Goal: Task Accomplishment & Management: Complete application form

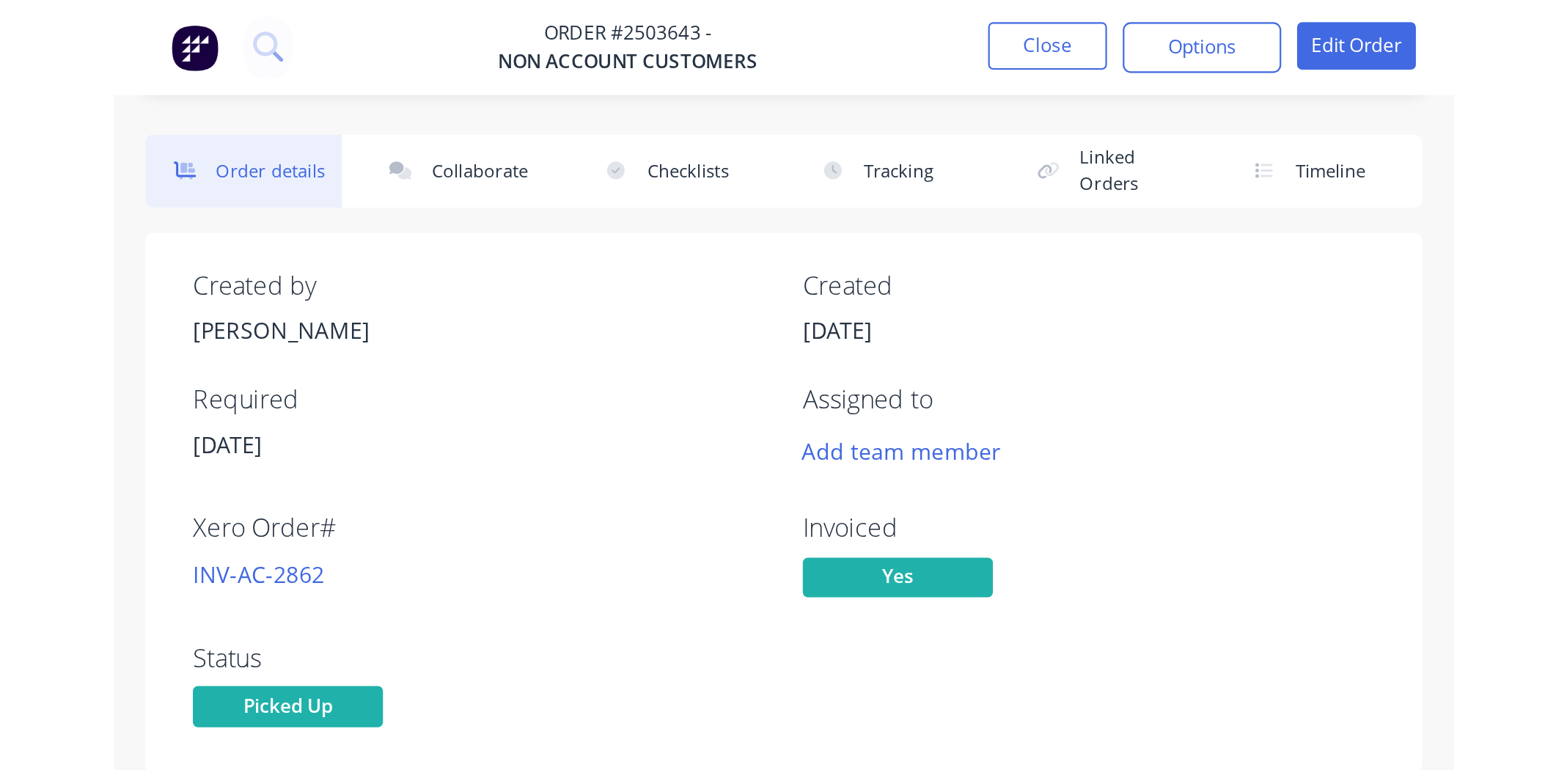
scroll to position [263, 0]
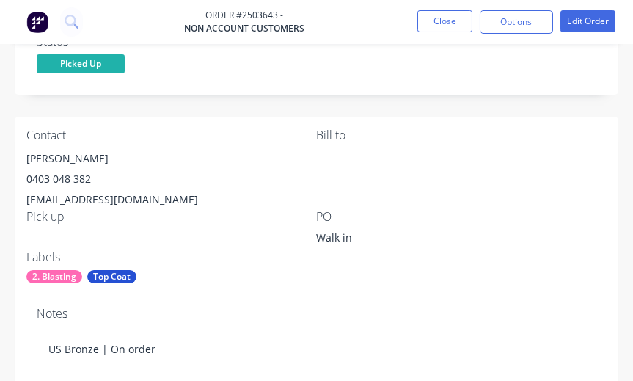
drag, startPoint x: 437, startPoint y: 210, endPoint x: 453, endPoint y: 224, distance: 20.3
click at [437, 210] on div "PO" at bounding box center [462, 217] width 290 height 14
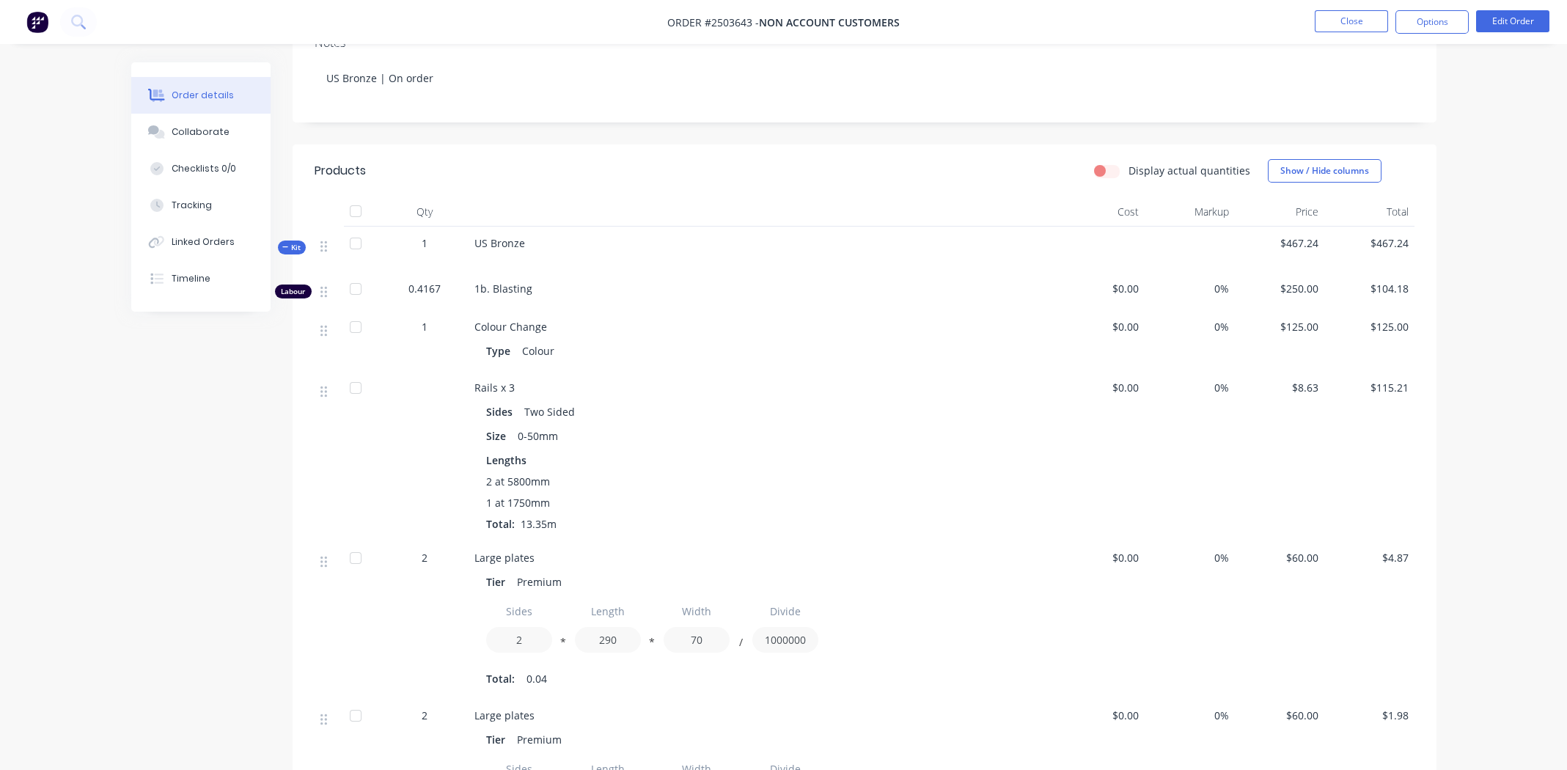
click at [620, 356] on div "Type Colour" at bounding box center [762, 350] width 552 height 21
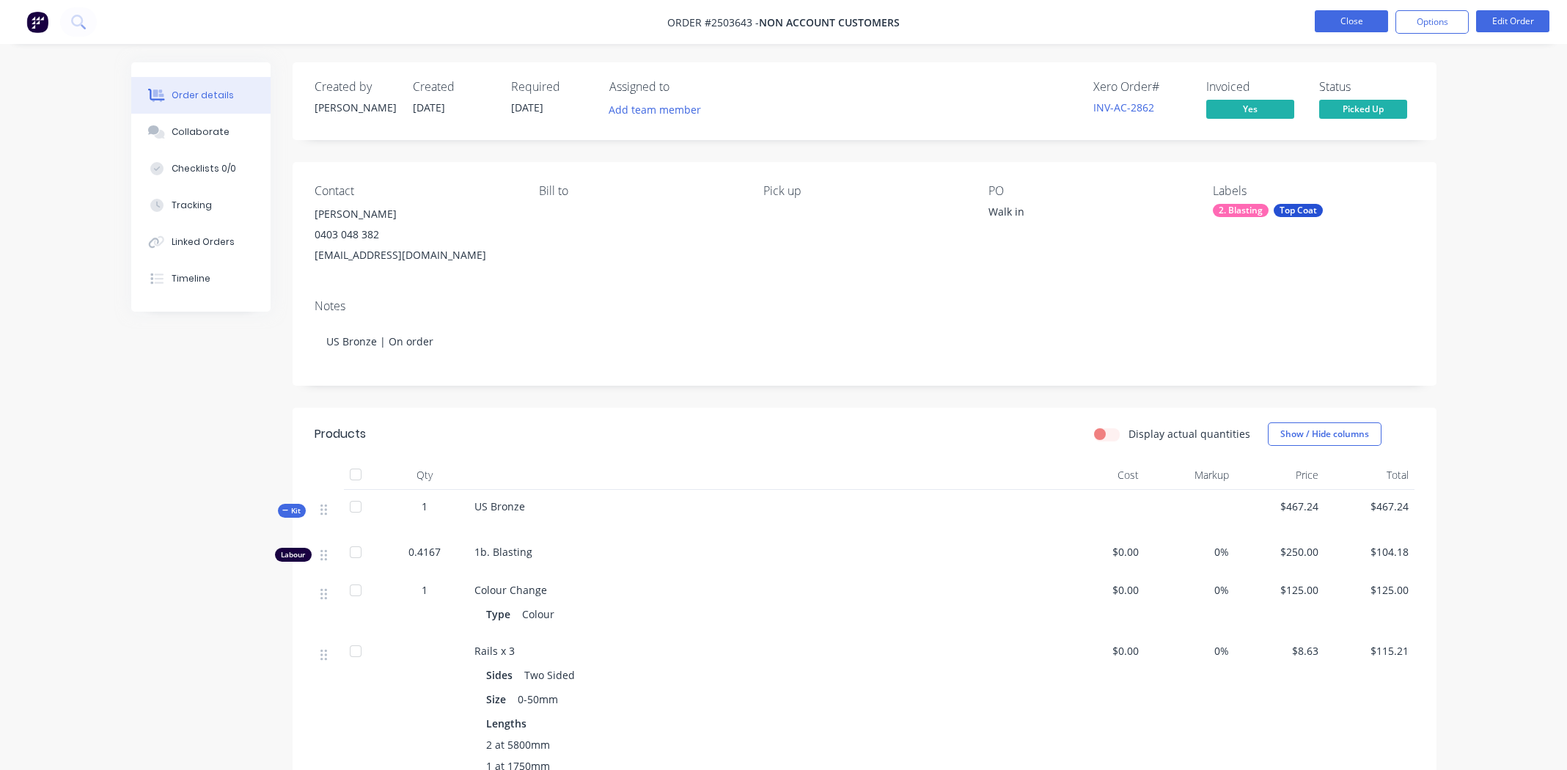
click at [620, 18] on button "Close" at bounding box center [1351, 21] width 73 height 22
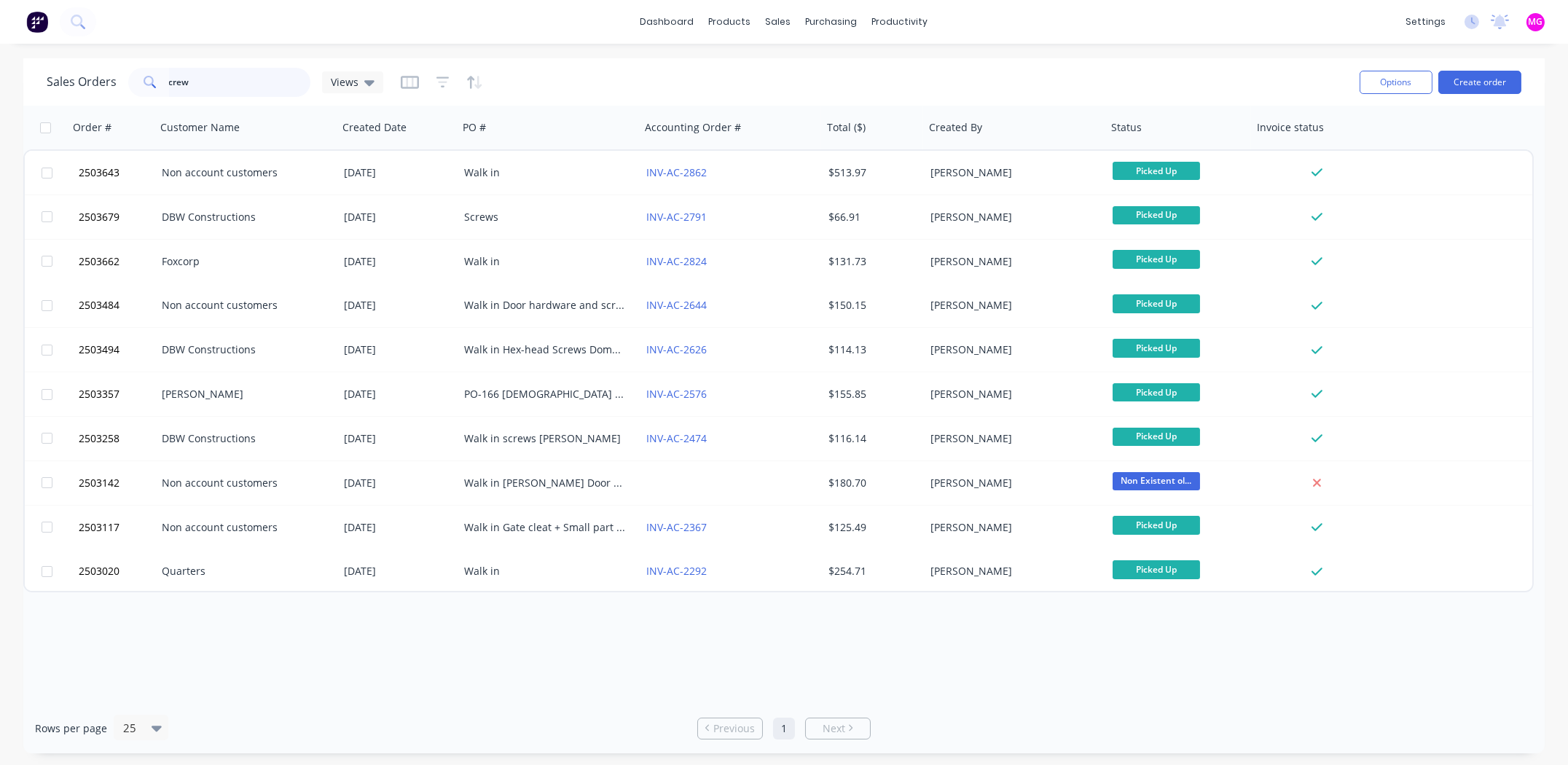
click at [196, 76] on input "crew" at bounding box center [239, 81] width 142 height 29
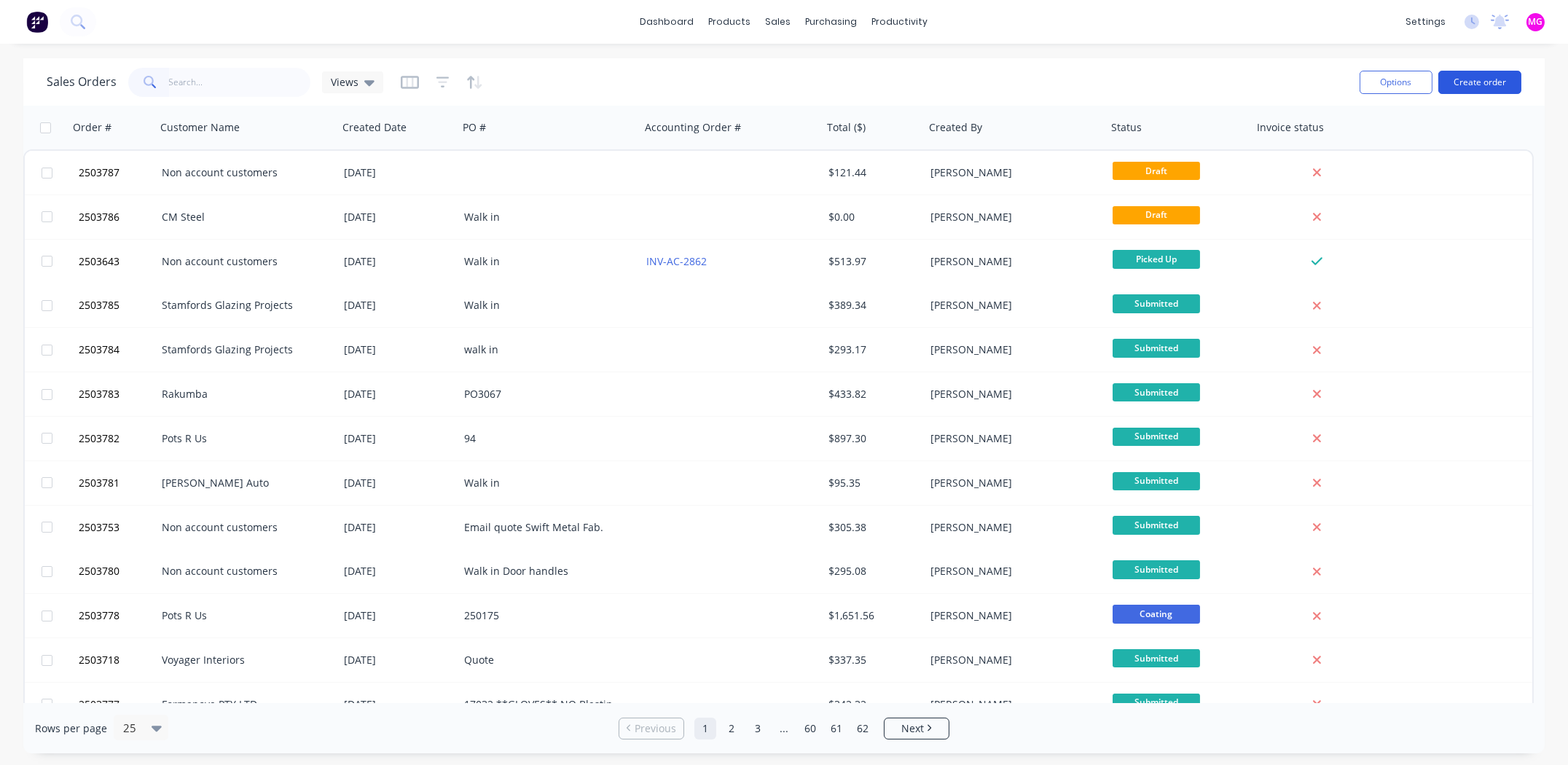
click at [616, 83] on button "Create order" at bounding box center [1481, 81] width 83 height 23
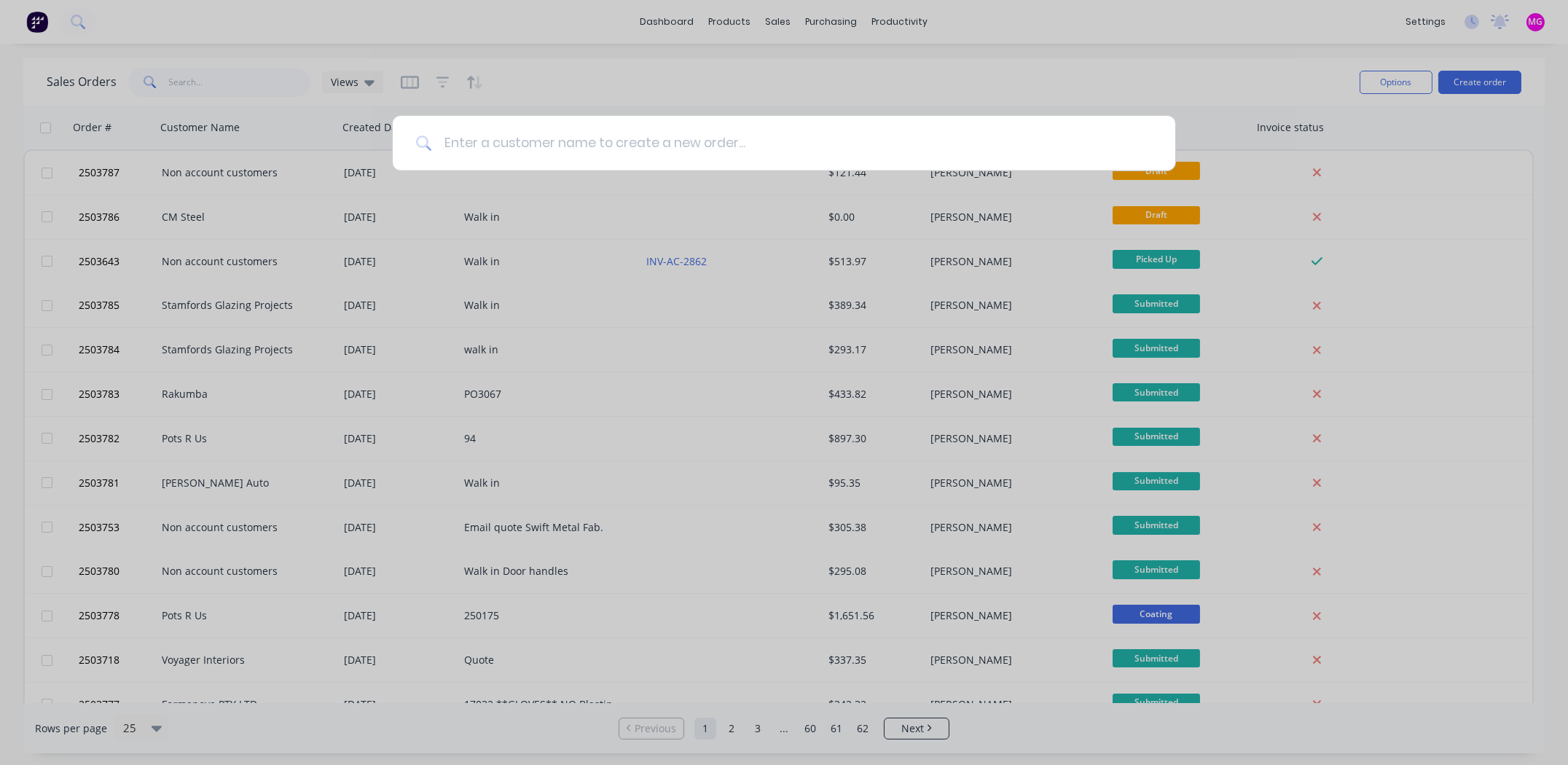
click at [616, 141] on input at bounding box center [792, 143] width 720 height 55
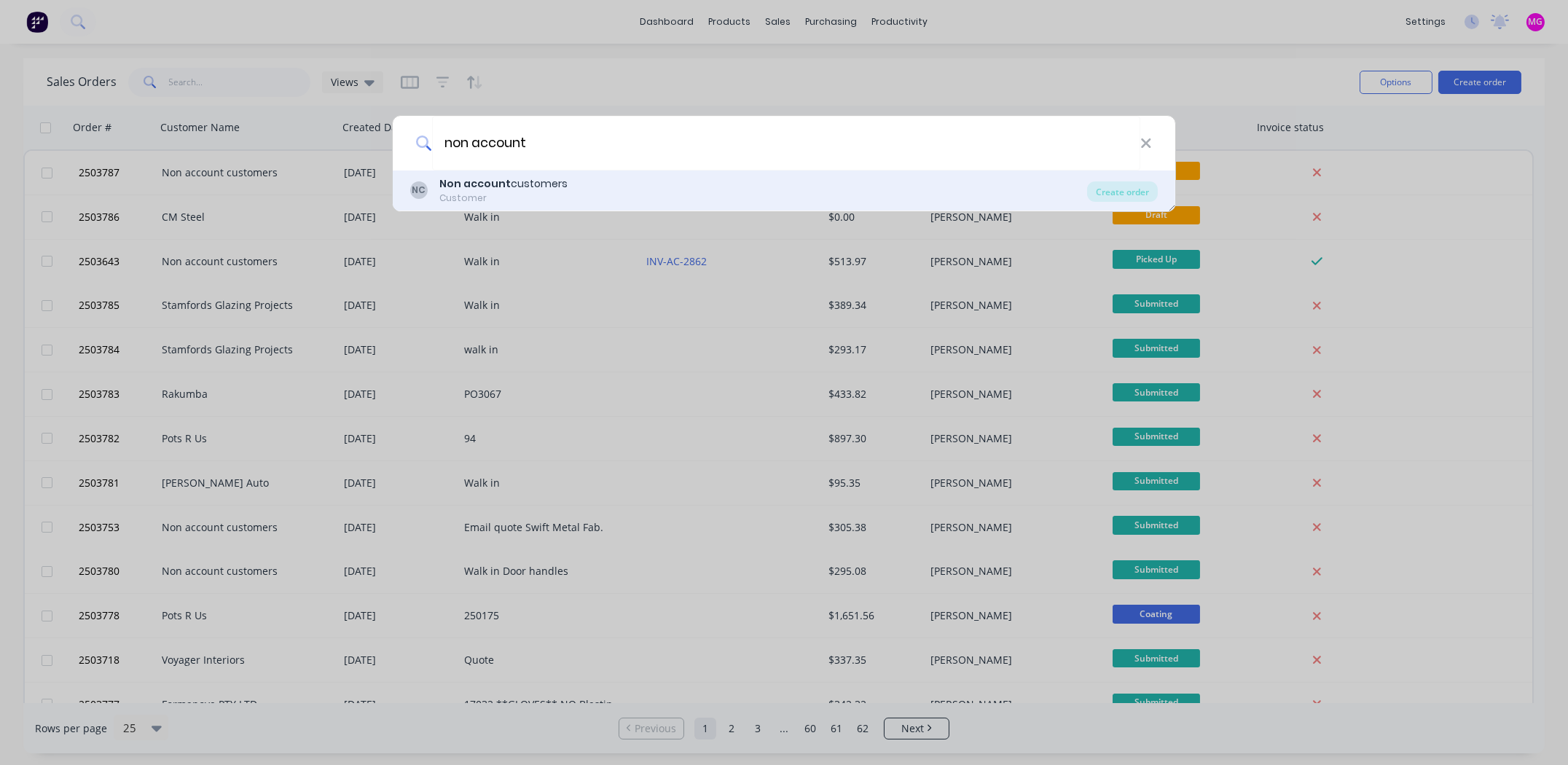
type input "non account"
click at [536, 184] on div "Non account customers" at bounding box center [503, 183] width 128 height 15
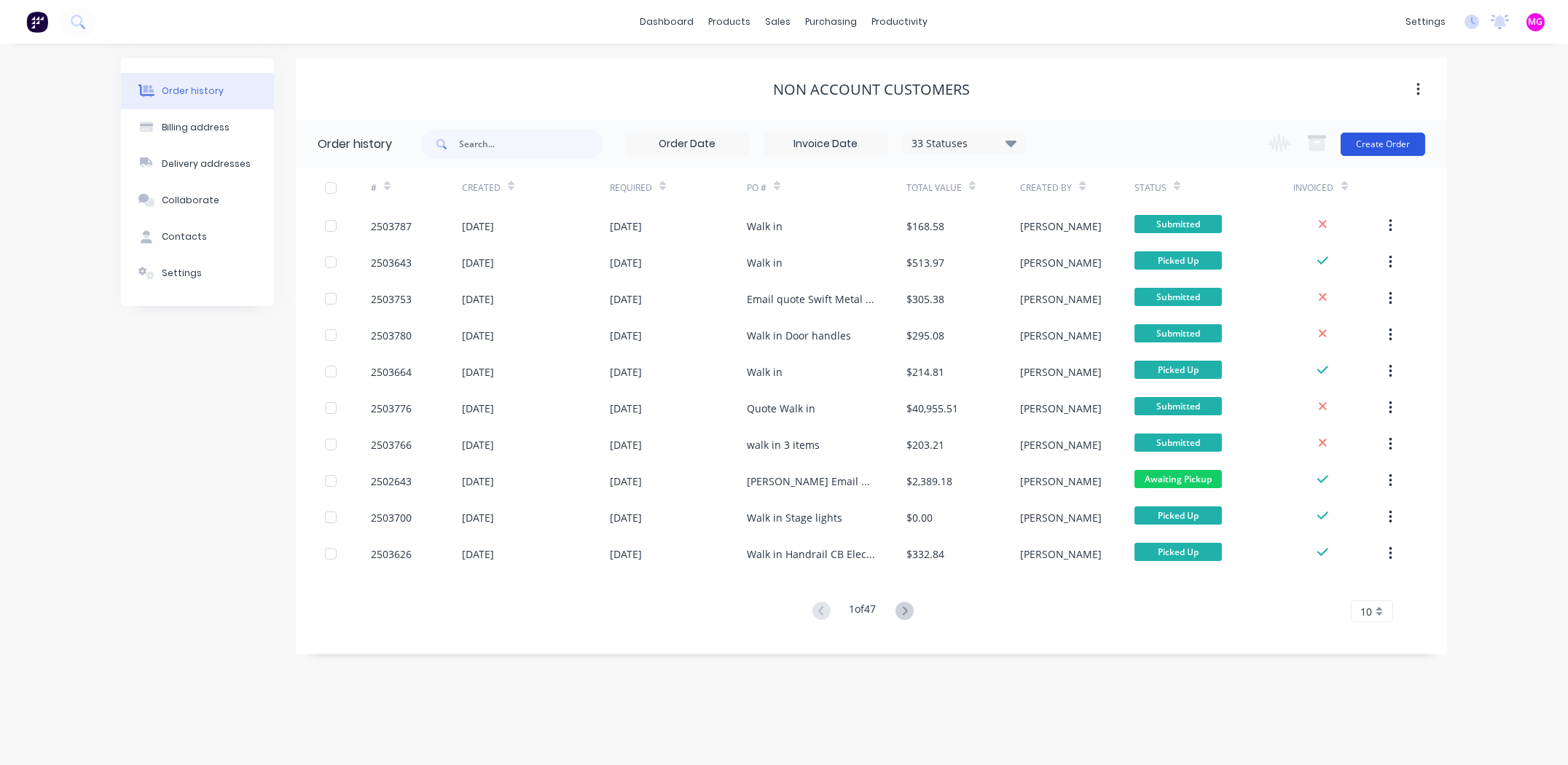
click at [616, 146] on button "Create Order" at bounding box center [1383, 143] width 84 height 23
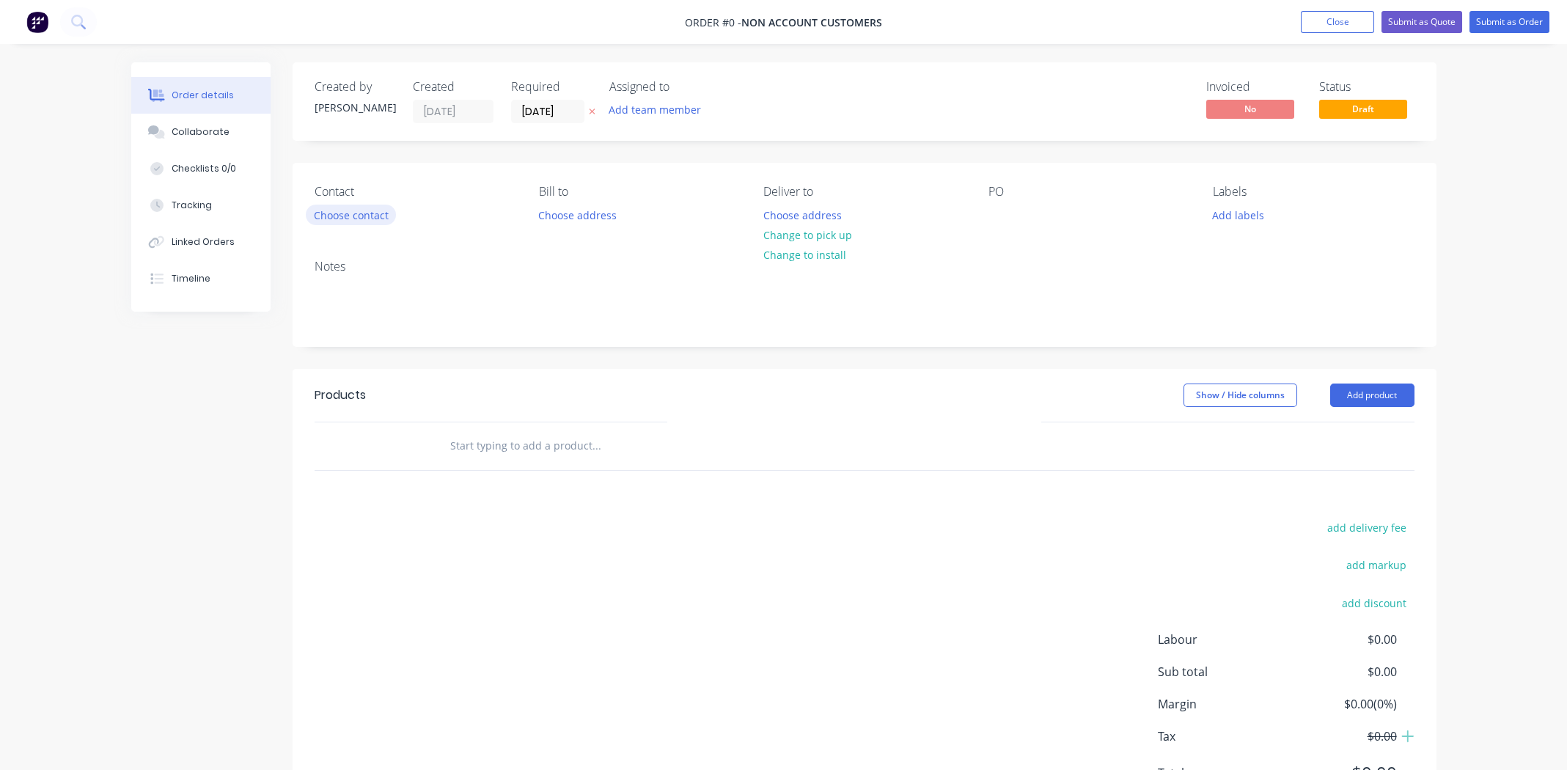
click at [354, 216] on button "Choose contact" at bounding box center [351, 215] width 90 height 20
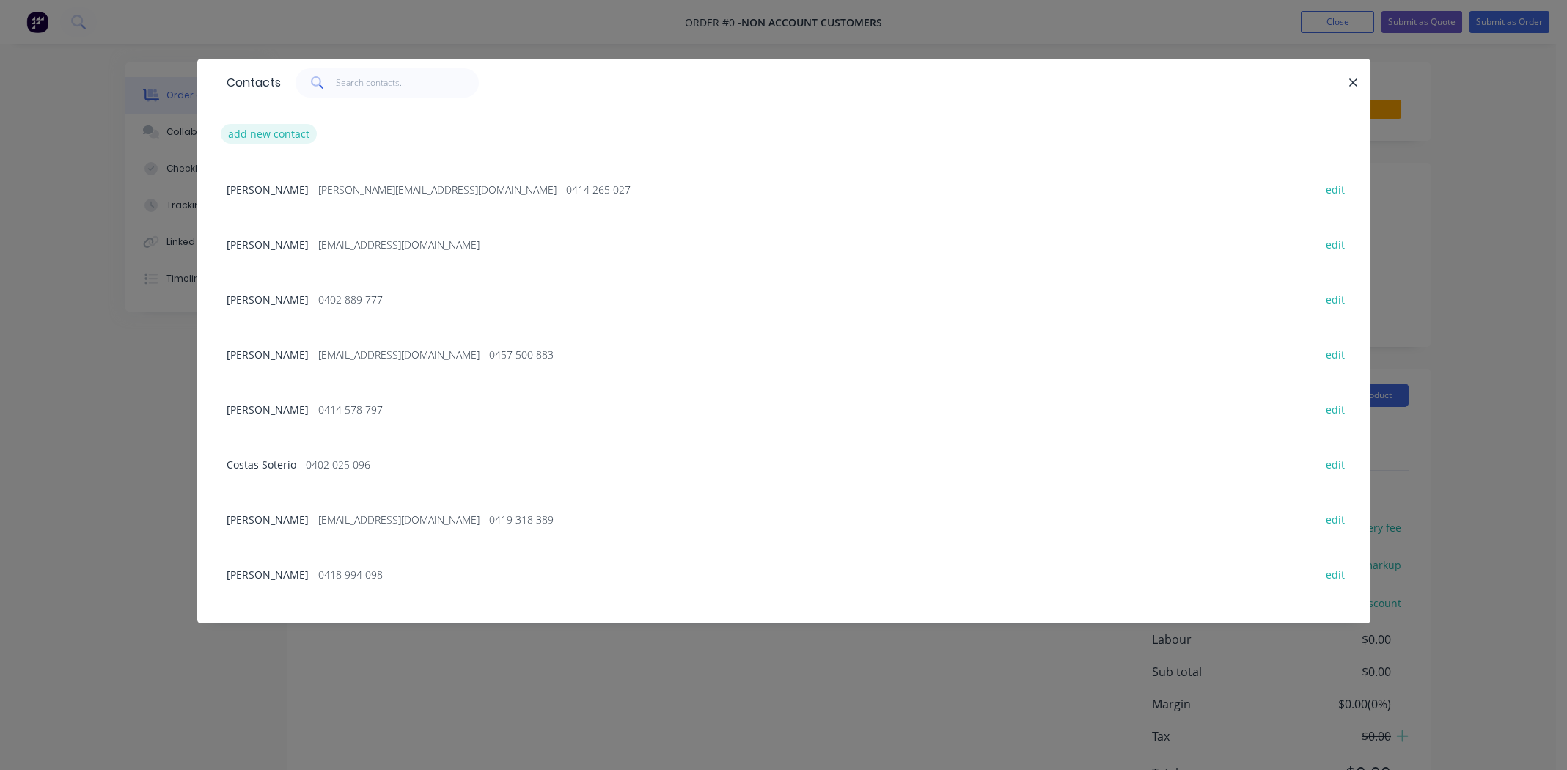
click at [289, 133] on button "add new contact" at bounding box center [269, 134] width 97 height 20
select select "AU"
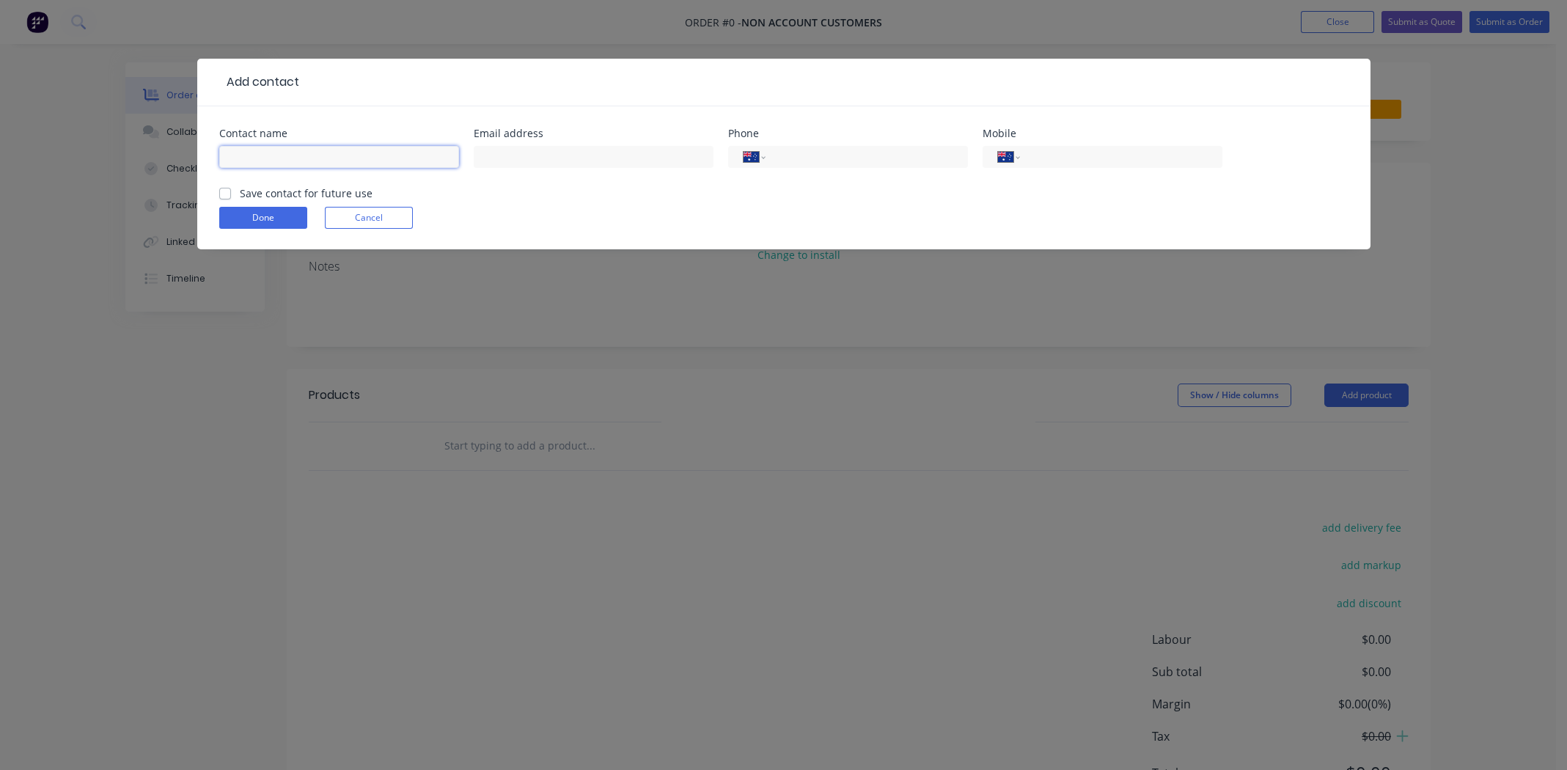
click at [289, 154] on input "text" at bounding box center [339, 157] width 240 height 22
type input "[PERSON_NAME]"
click at [550, 139] on div "Email address" at bounding box center [594, 156] width 240 height 57
click at [554, 153] on input "text" at bounding box center [594, 157] width 240 height 22
paste input "[PERSON_NAME][EMAIL_ADDRESS][DOMAIN_NAME]"
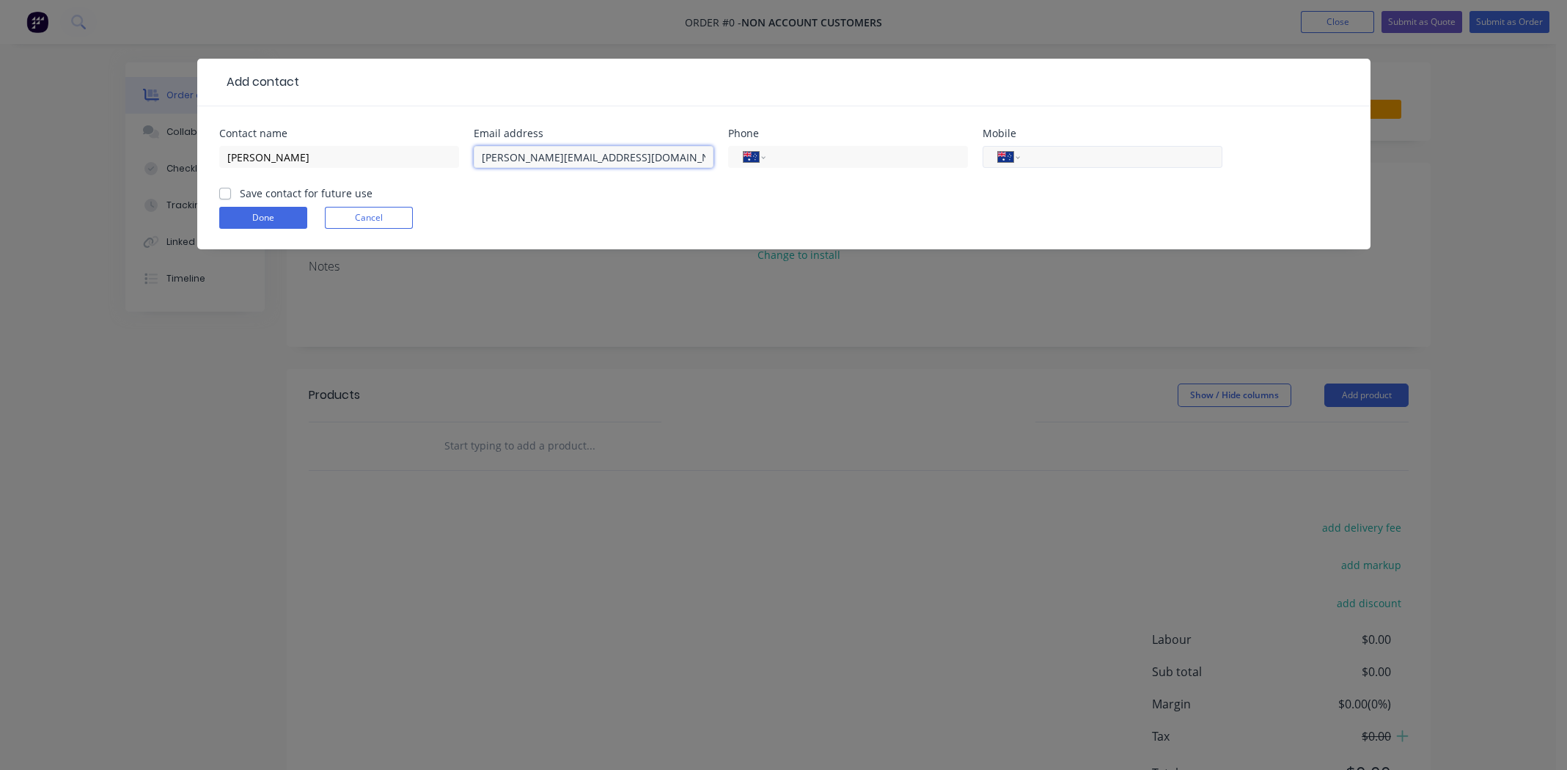
type input "[PERSON_NAME][EMAIL_ADDRESS][DOMAIN_NAME]"
click at [620, 158] on input "tel" at bounding box center [1118, 157] width 176 height 17
paste input "0417 631 875"
type input "0417 631 875"
click at [240, 191] on label "Save contact for future use" at bounding box center [306, 193] width 133 height 15
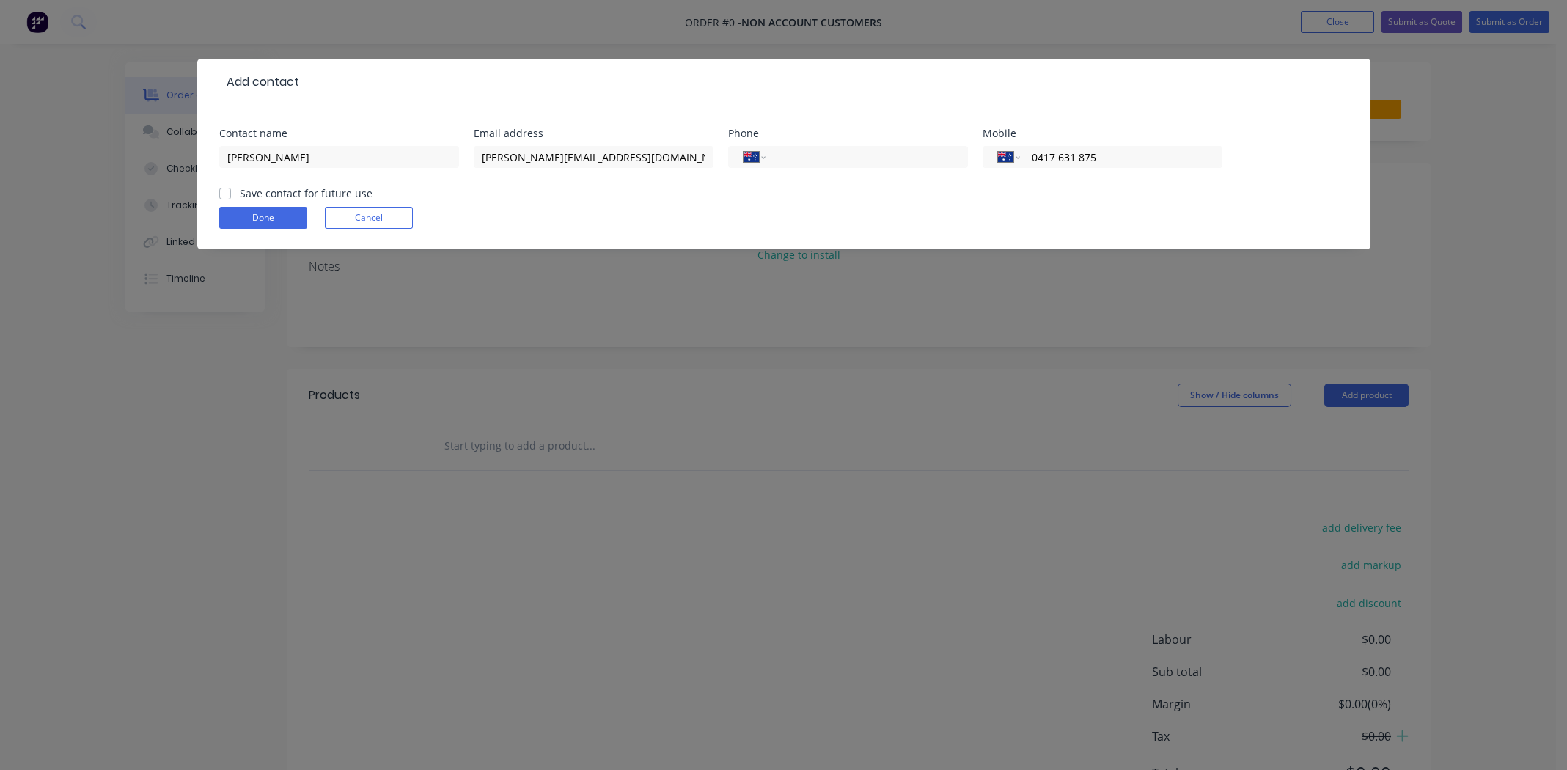
click at [224, 191] on input "Save contact for future use" at bounding box center [225, 193] width 12 height 14
checkbox input "true"
click at [240, 210] on button "Done" at bounding box center [263, 218] width 88 height 22
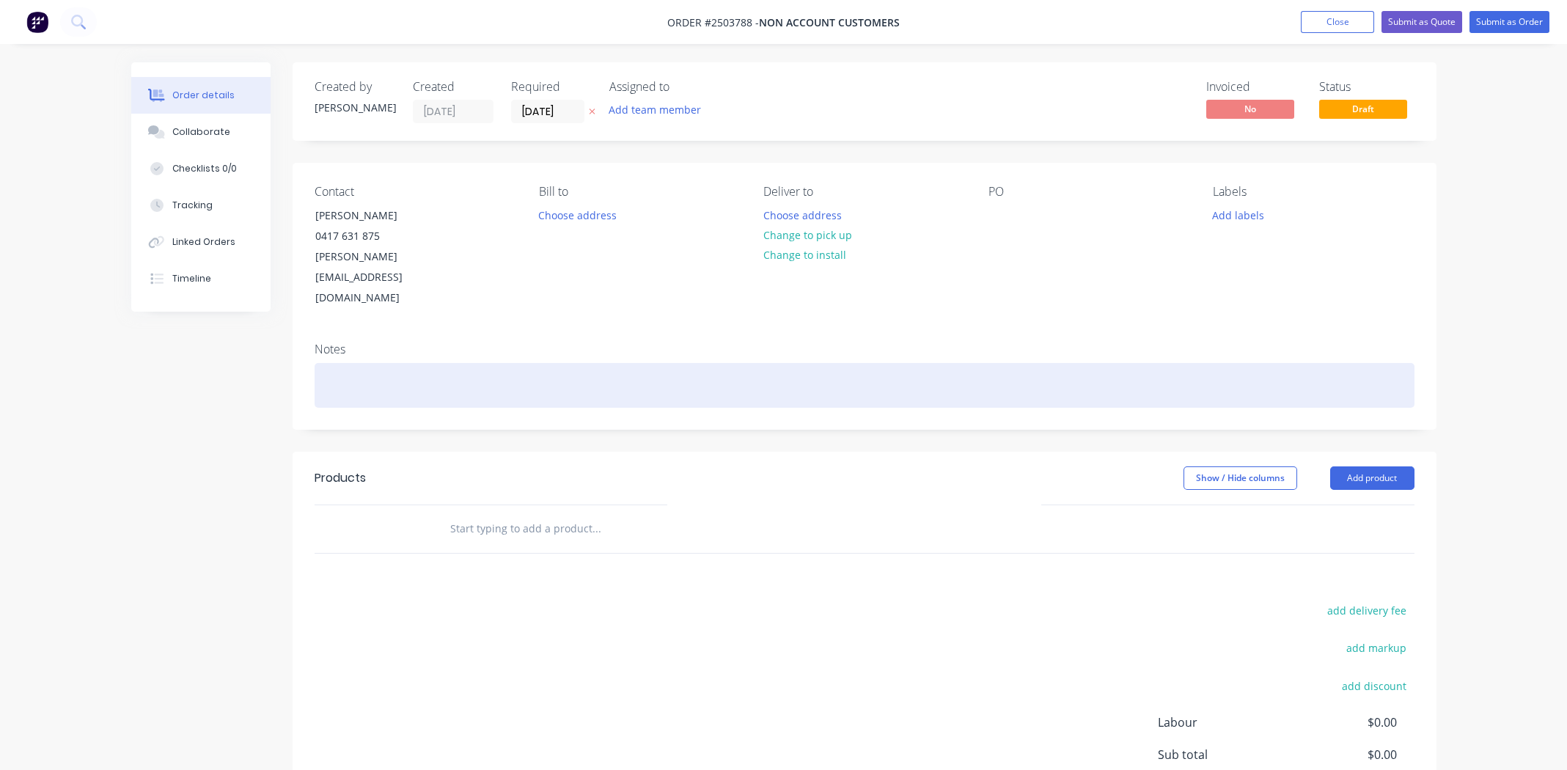
click at [374, 356] on div at bounding box center [865, 385] width 1100 height 45
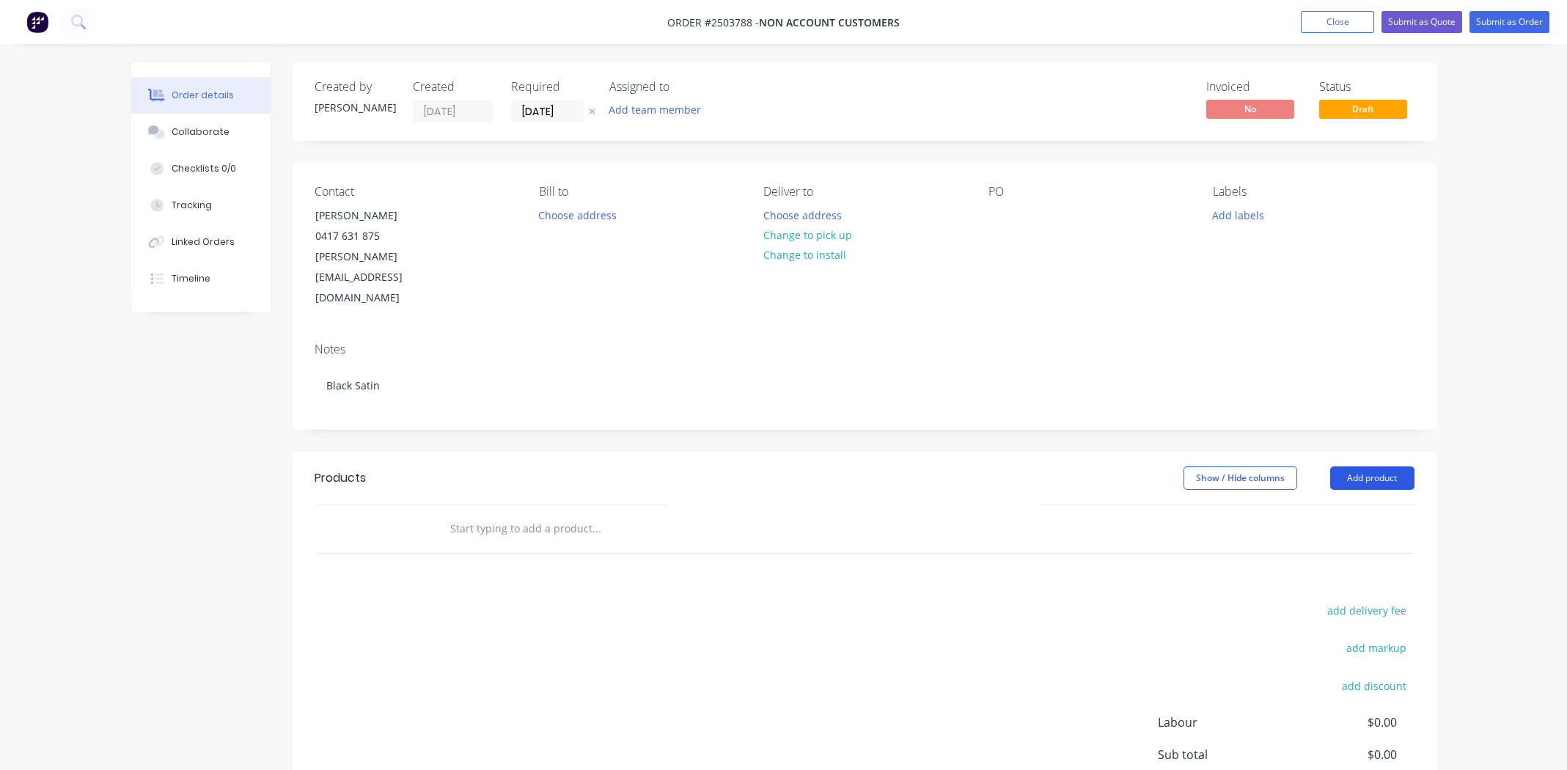
click at [620, 356] on button "Add product" at bounding box center [1372, 477] width 84 height 23
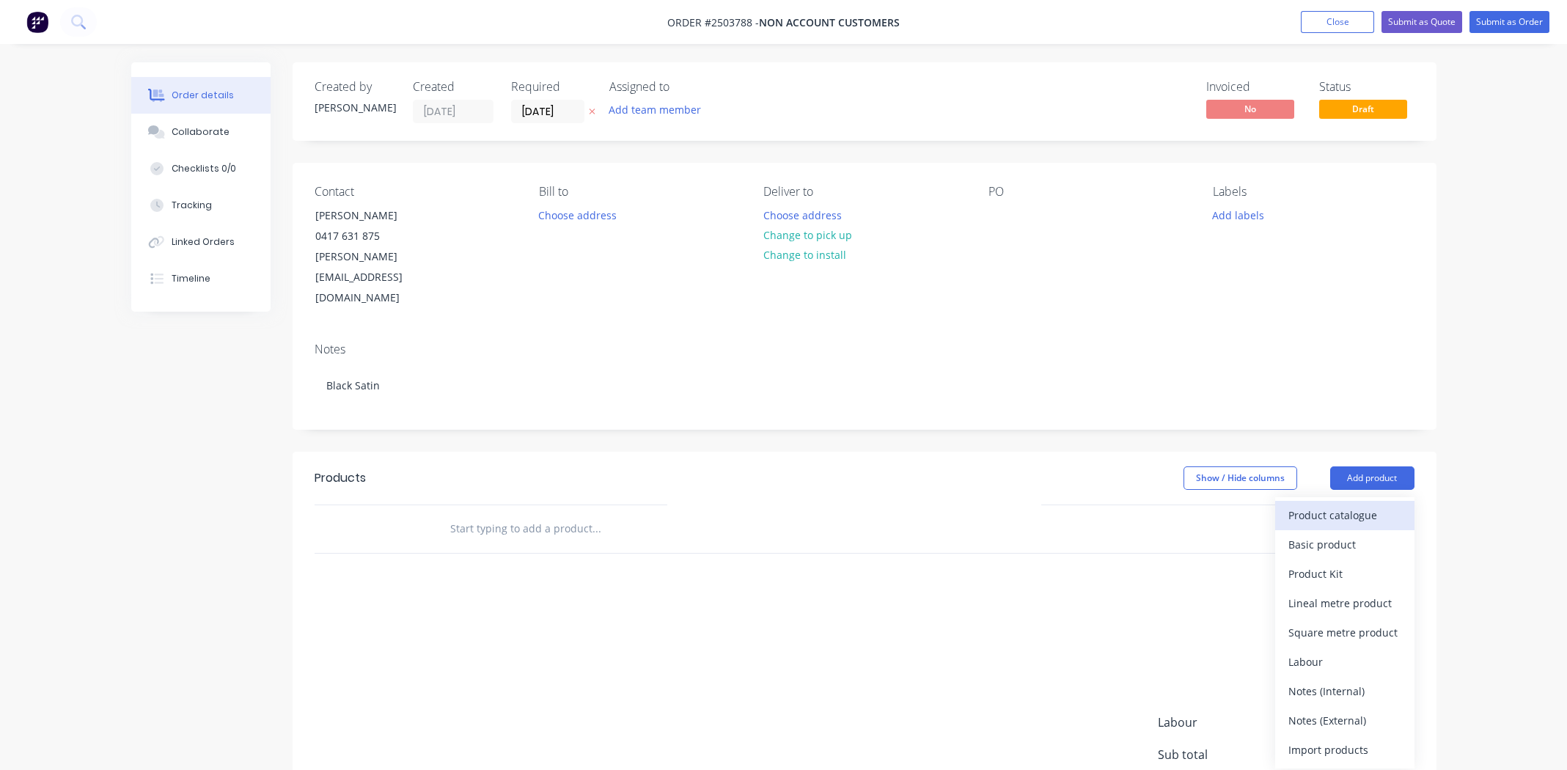
click at [620, 356] on button "Product catalogue" at bounding box center [1344, 515] width 139 height 29
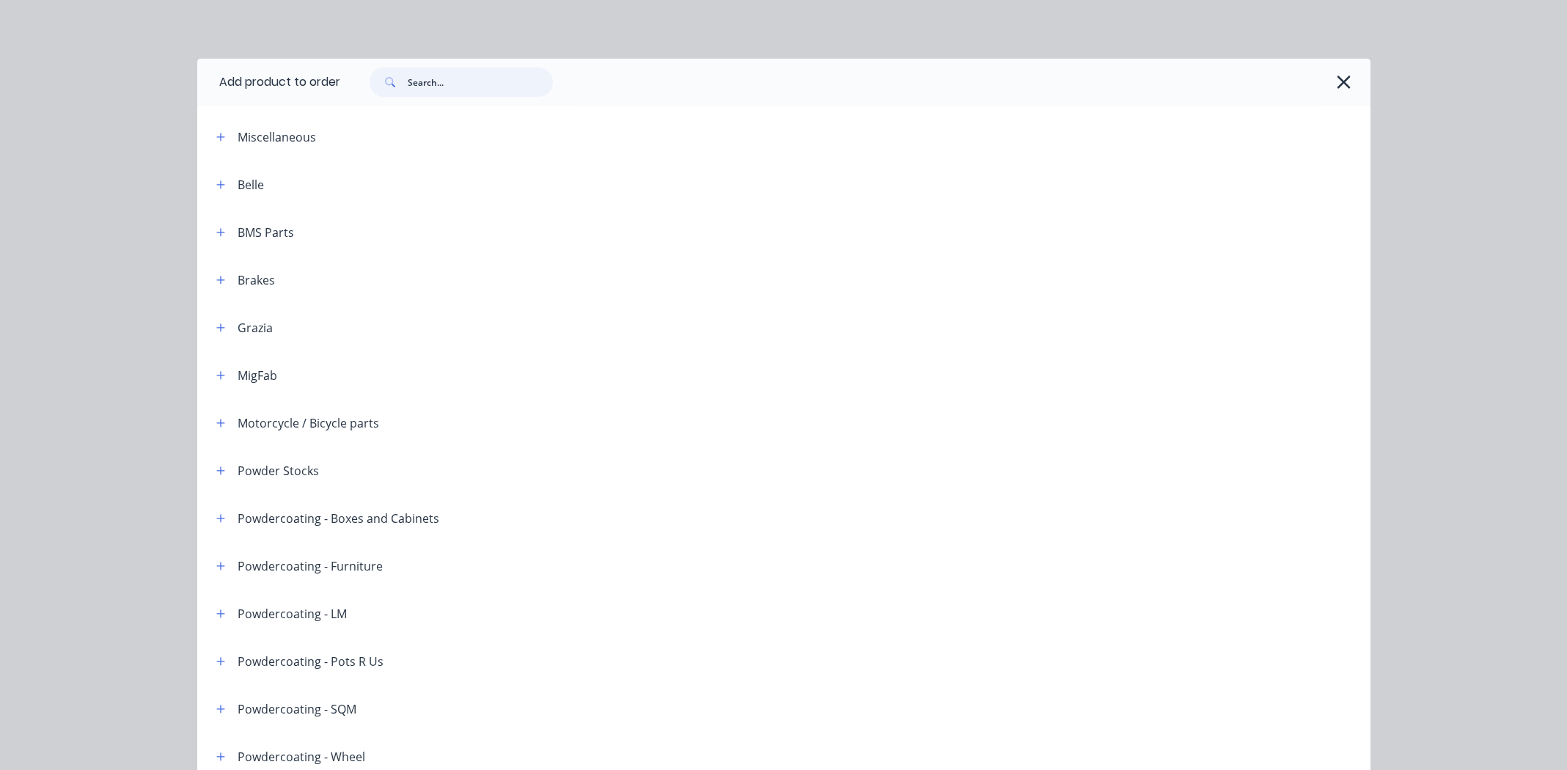
click at [463, 72] on input "text" at bounding box center [480, 81] width 145 height 29
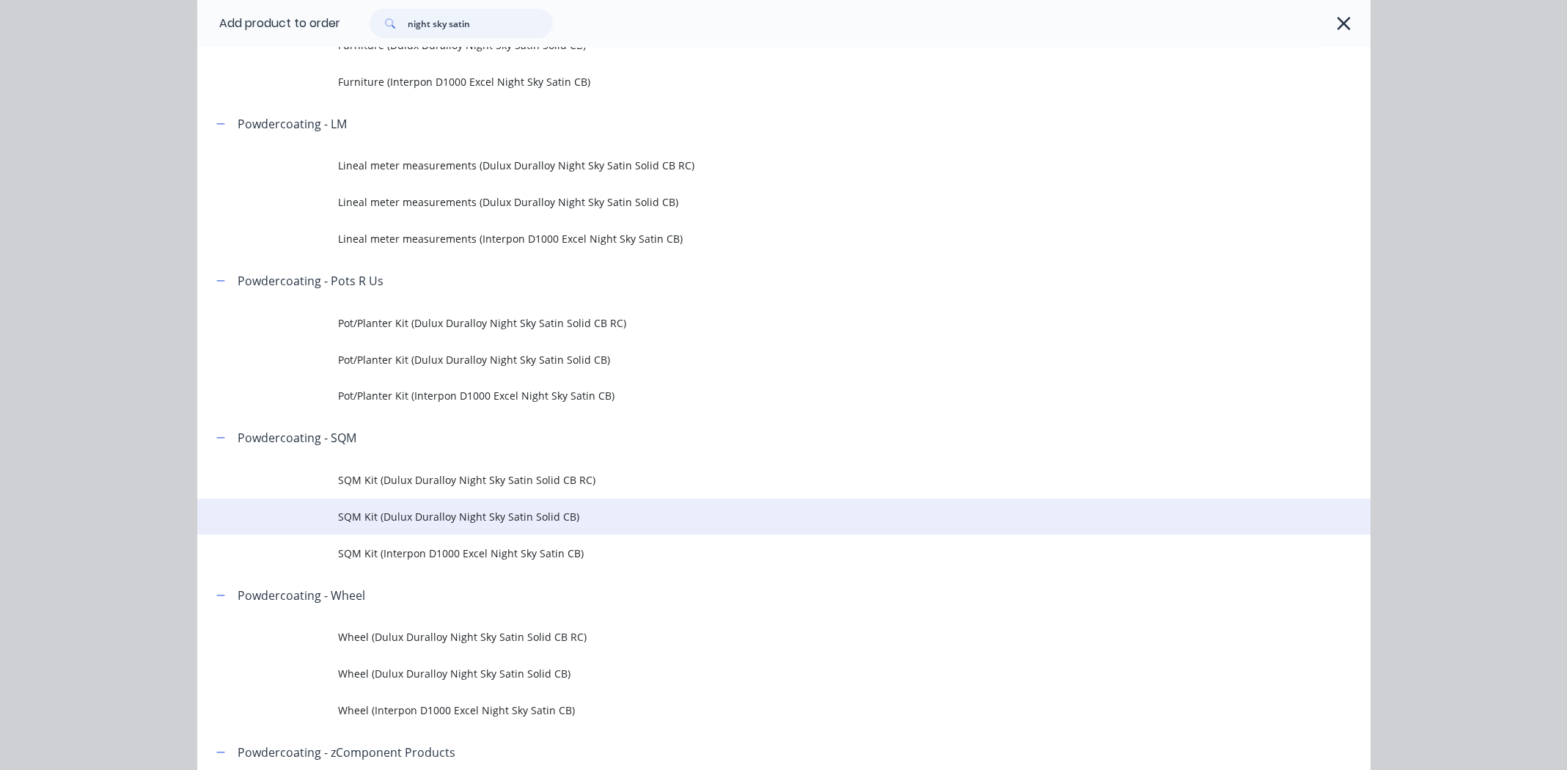
scroll to position [513, 0]
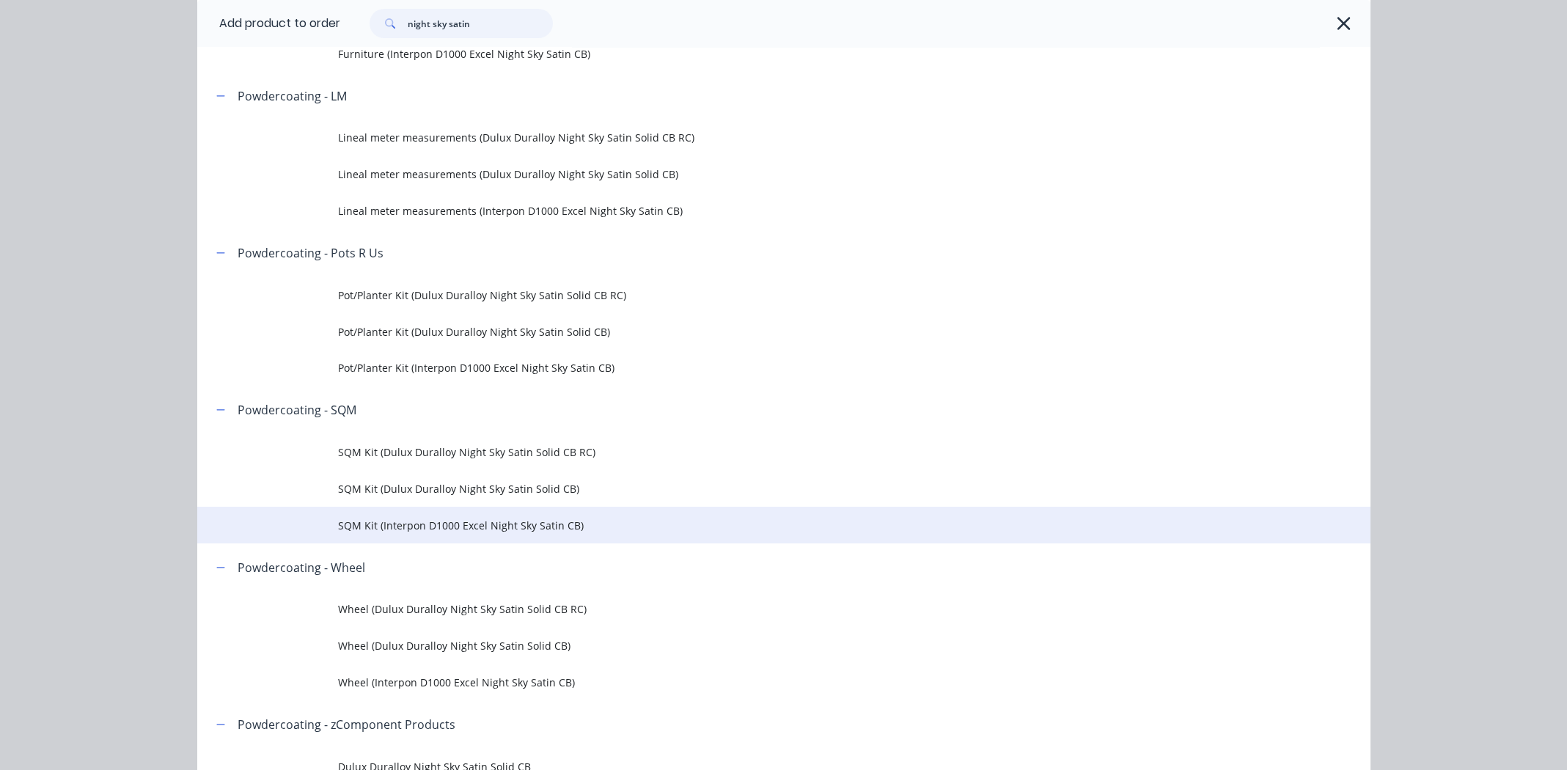
type input "night sky satin"
click at [433, 356] on span "SQM Kit (Interpon D1000 Excel Night Sky Satin CB)" at bounding box center [751, 525] width 826 height 15
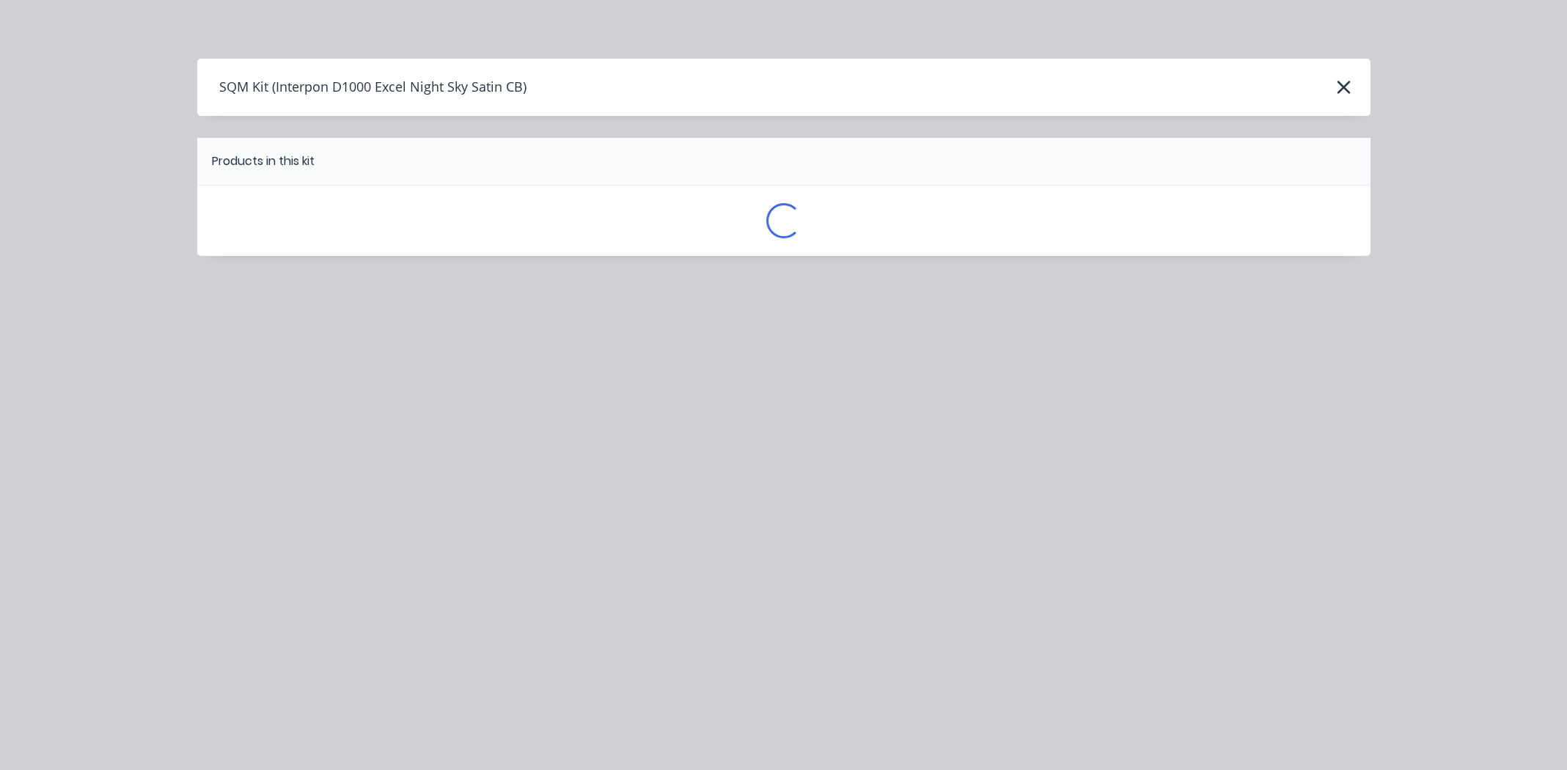
scroll to position [0, 0]
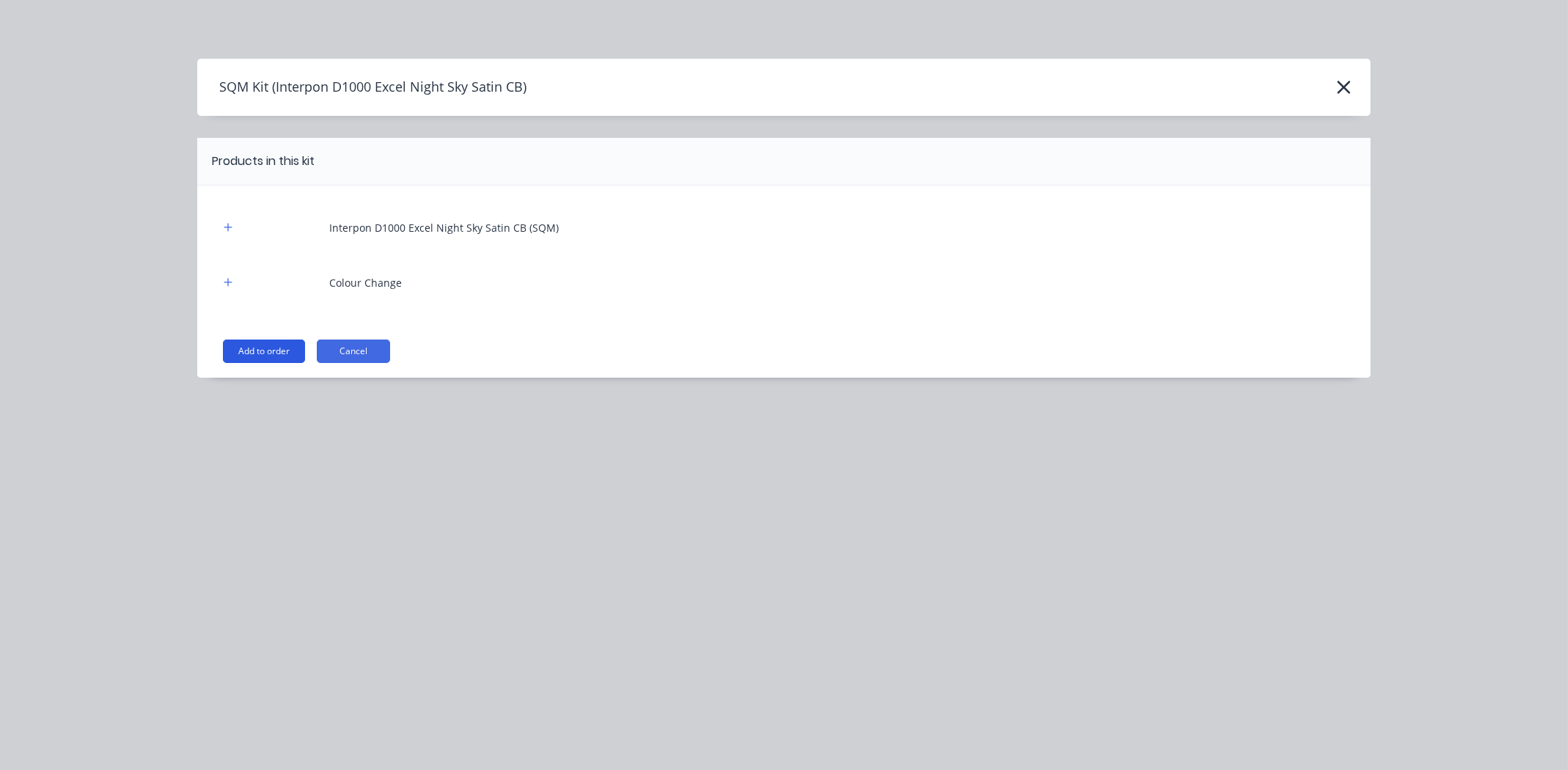
click at [270, 347] on button "Add to order" at bounding box center [264, 351] width 82 height 23
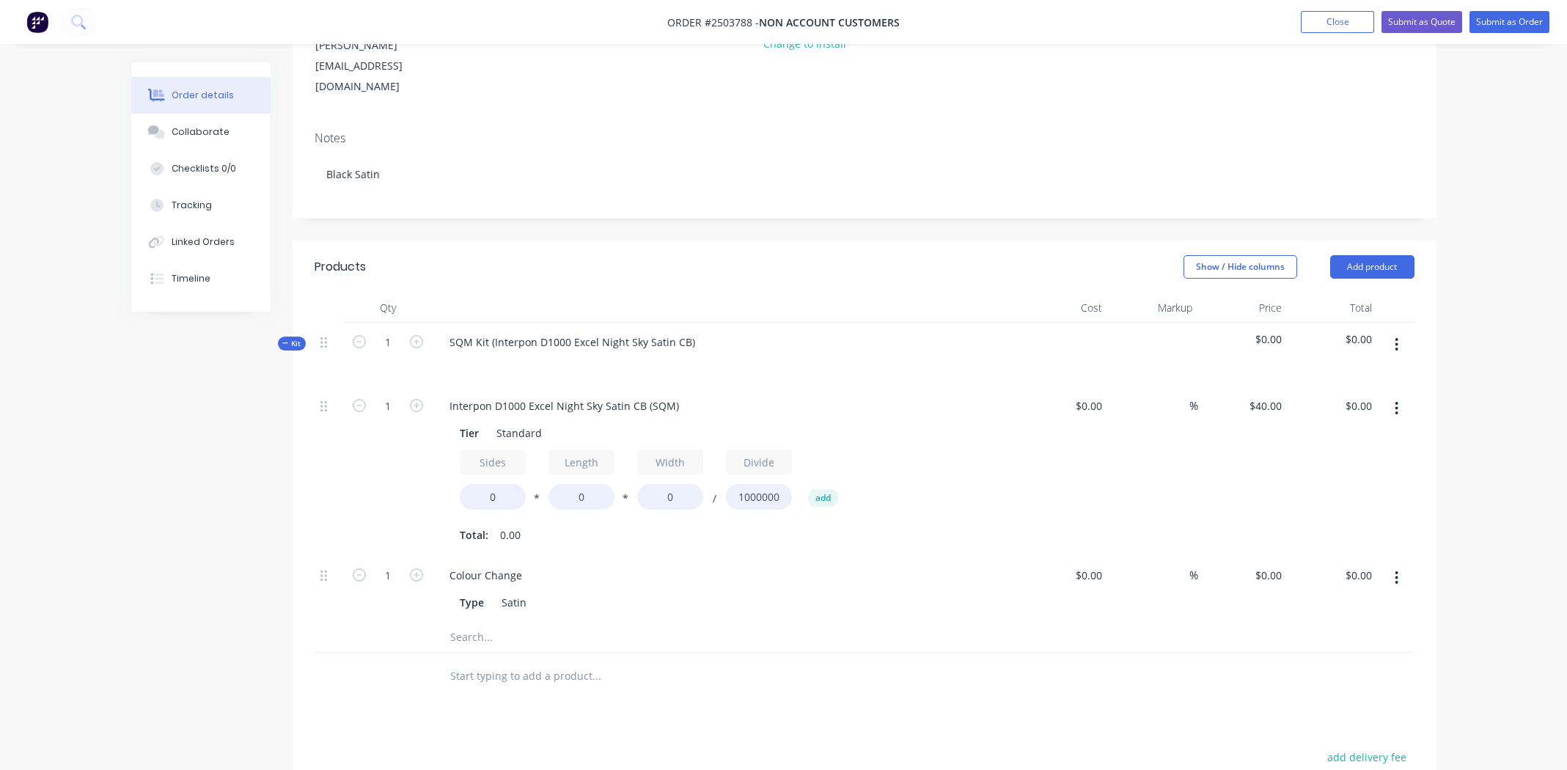
scroll to position [220, 0]
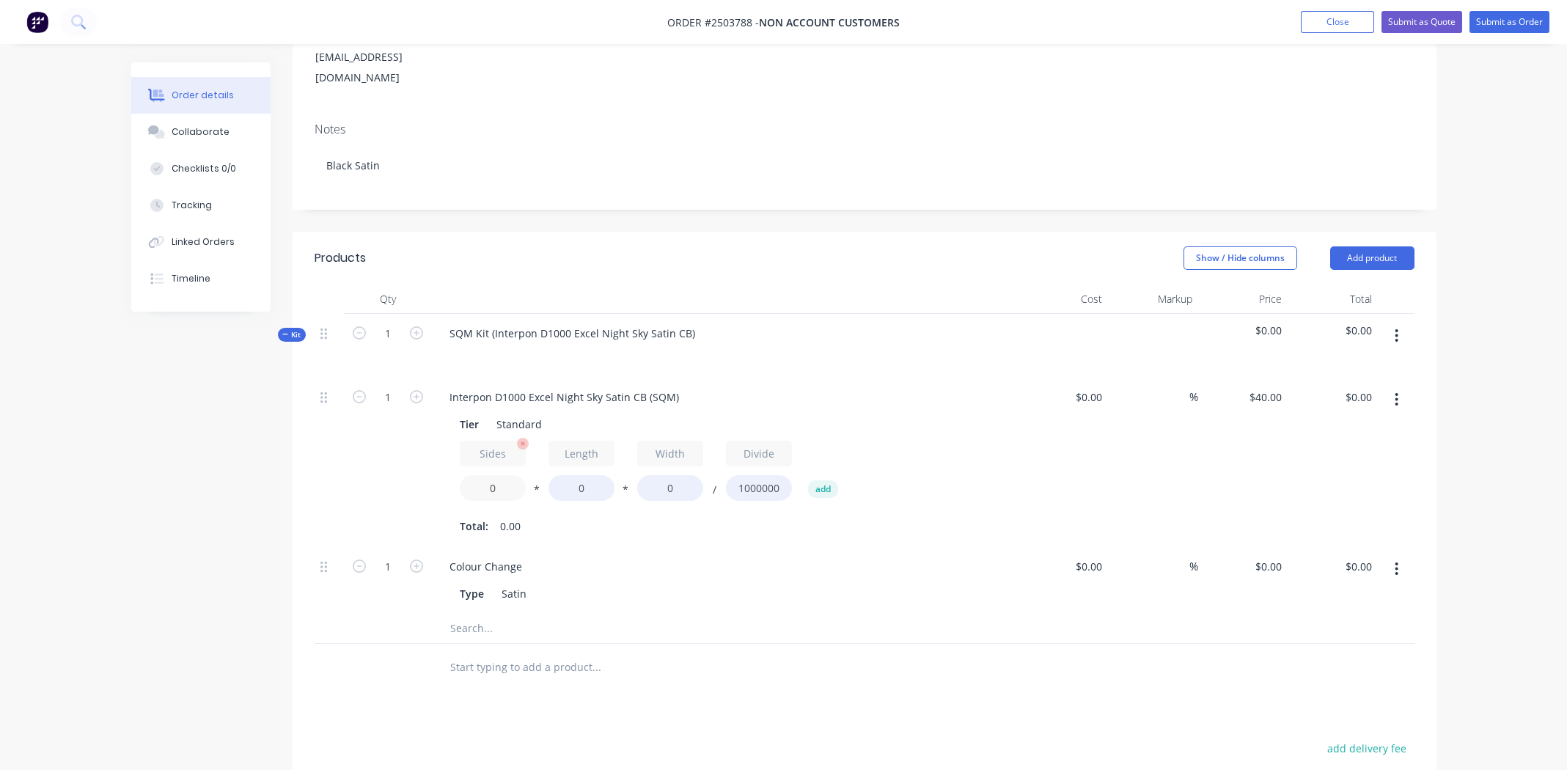
click at [493, 356] on input "0" at bounding box center [493, 488] width 66 height 26
click at [494, 356] on input "104" at bounding box center [493, 488] width 66 height 26
type input "1.4"
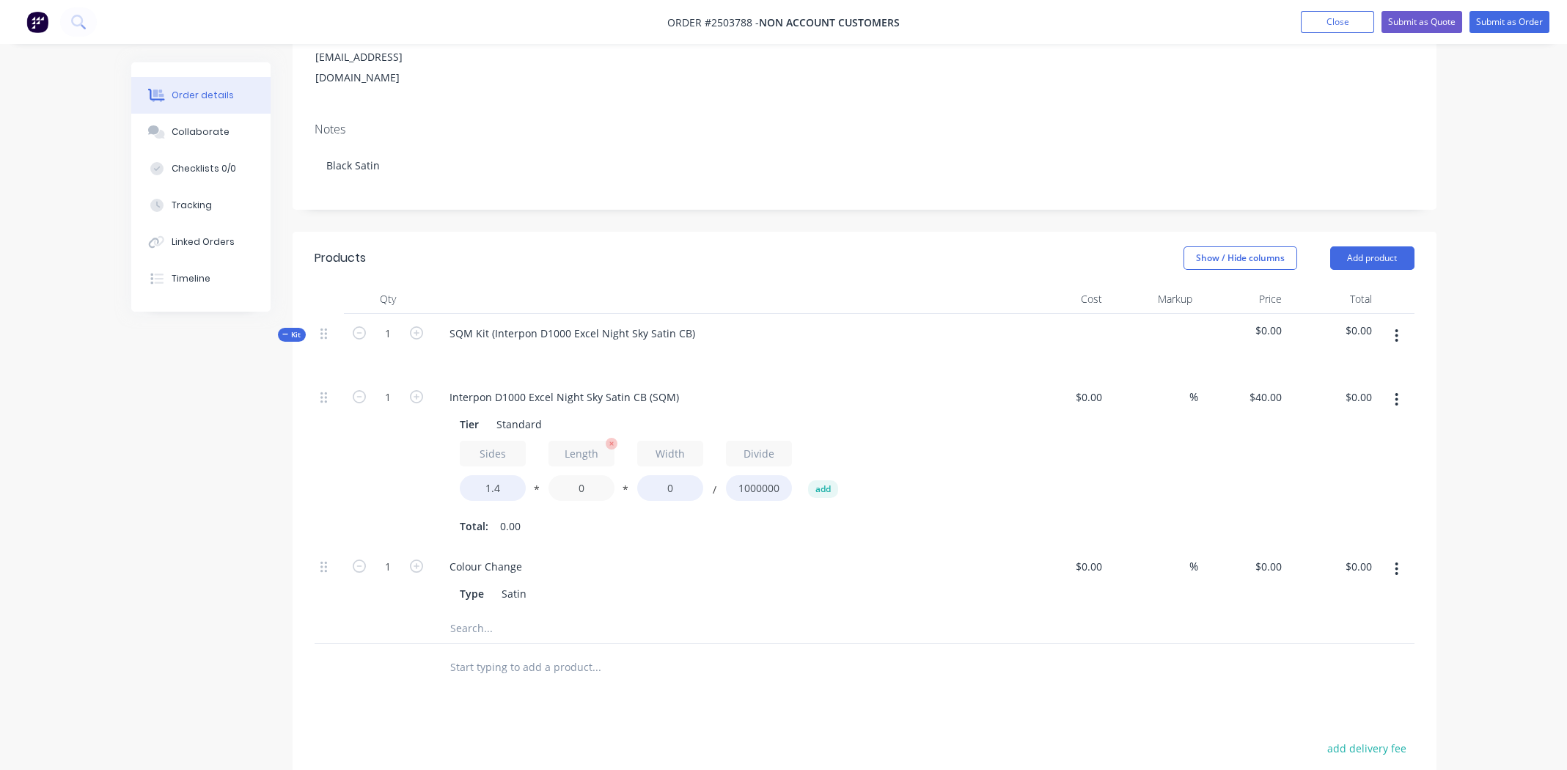
click at [580, 356] on input "0" at bounding box center [582, 488] width 66 height 26
type input "1350"
type input "740"
type input "$55.94"
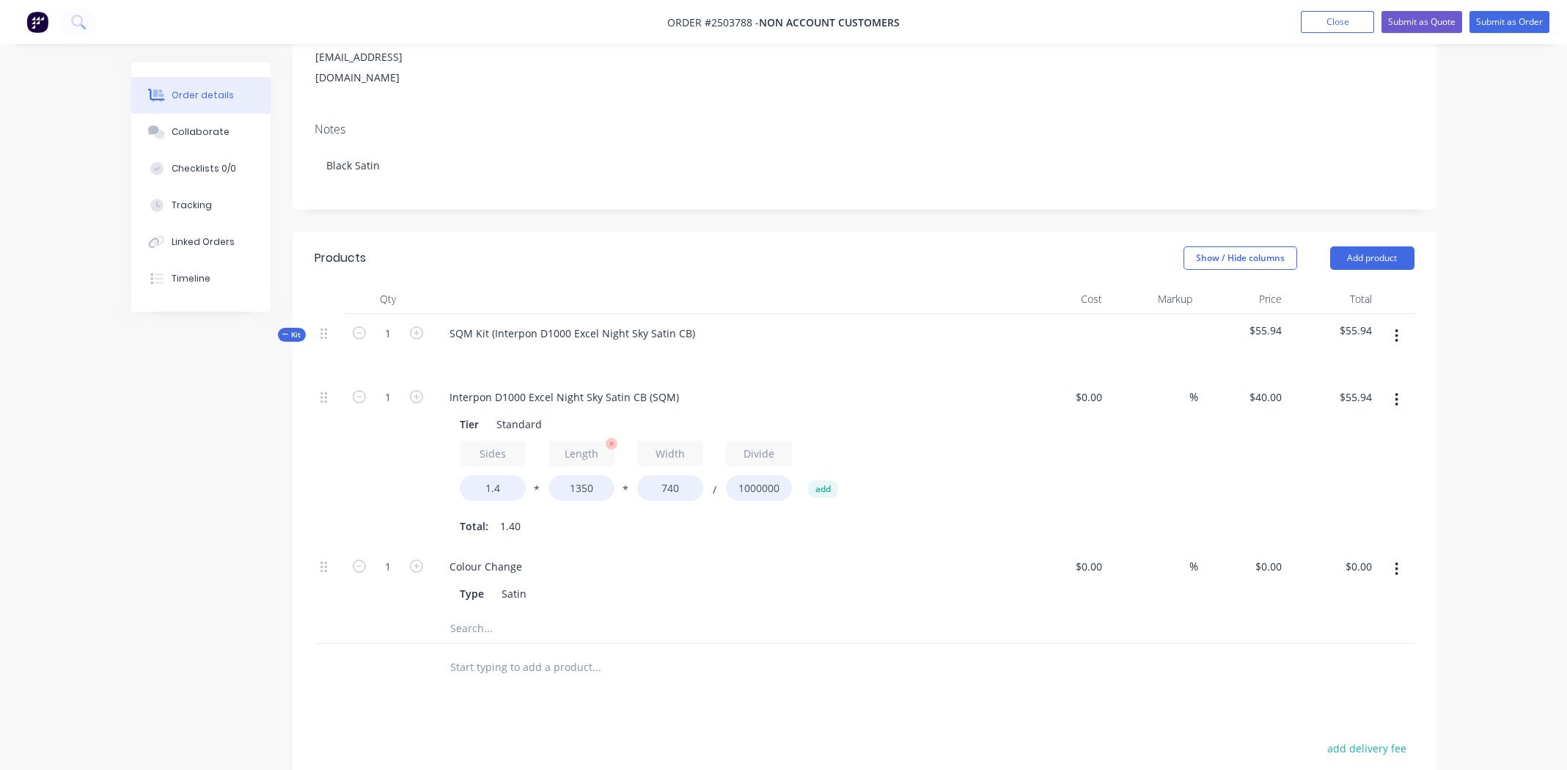
click at [611, 356] on div "Length 1350" at bounding box center [582, 471] width 66 height 60
click at [620, 356] on div "$55.94 $55.94" at bounding box center [1333, 462] width 90 height 169
click at [392, 356] on input "1" at bounding box center [388, 398] width 38 height 22
type input "2"
type input "$111.89"
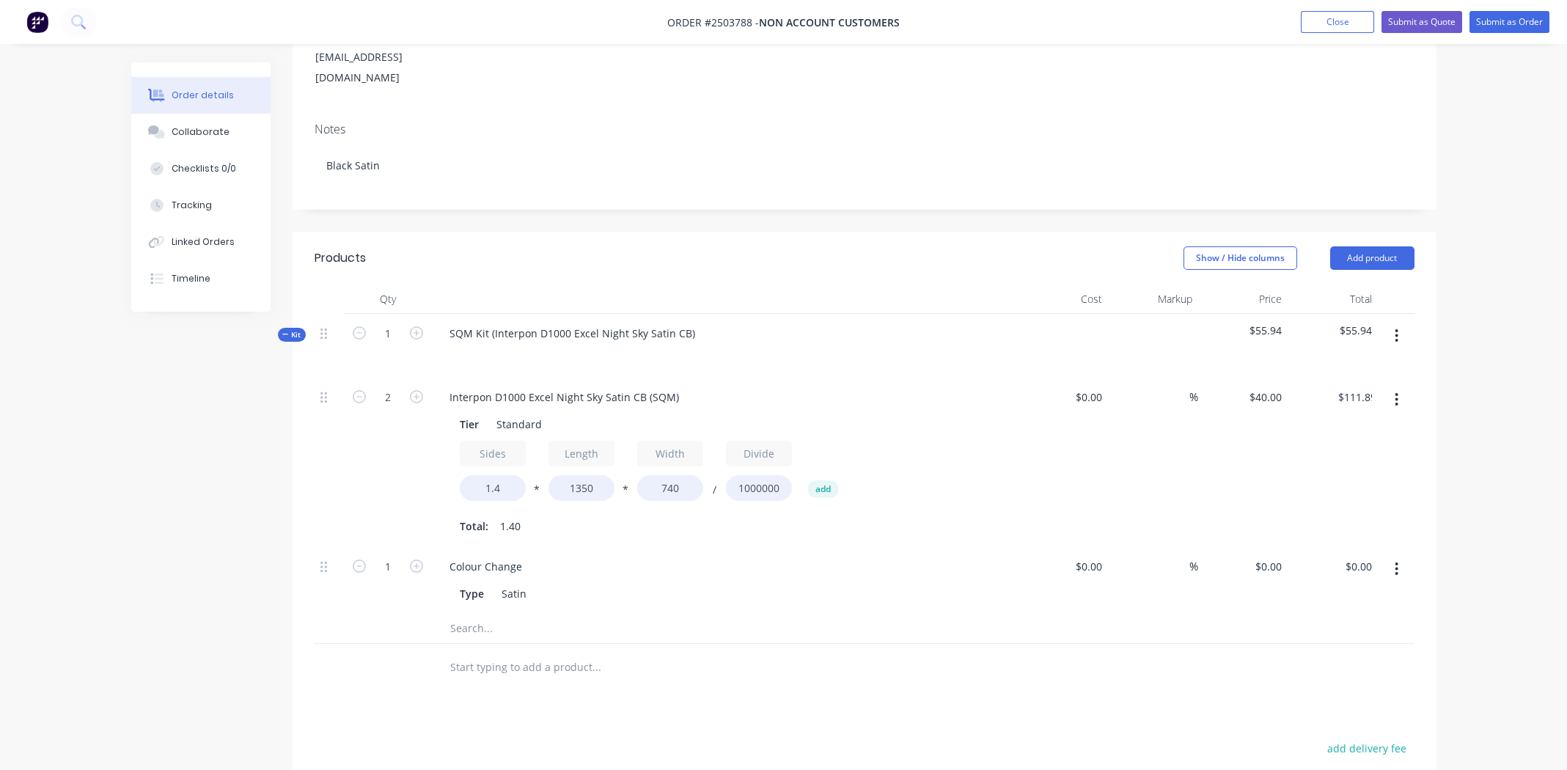
click at [620, 356] on div "Colour Change" at bounding box center [725, 566] width 575 height 21
click at [620, 323] on button "button" at bounding box center [1397, 336] width 34 height 26
click at [620, 356] on div "Add product to kit" at bounding box center [1345, 374] width 113 height 21
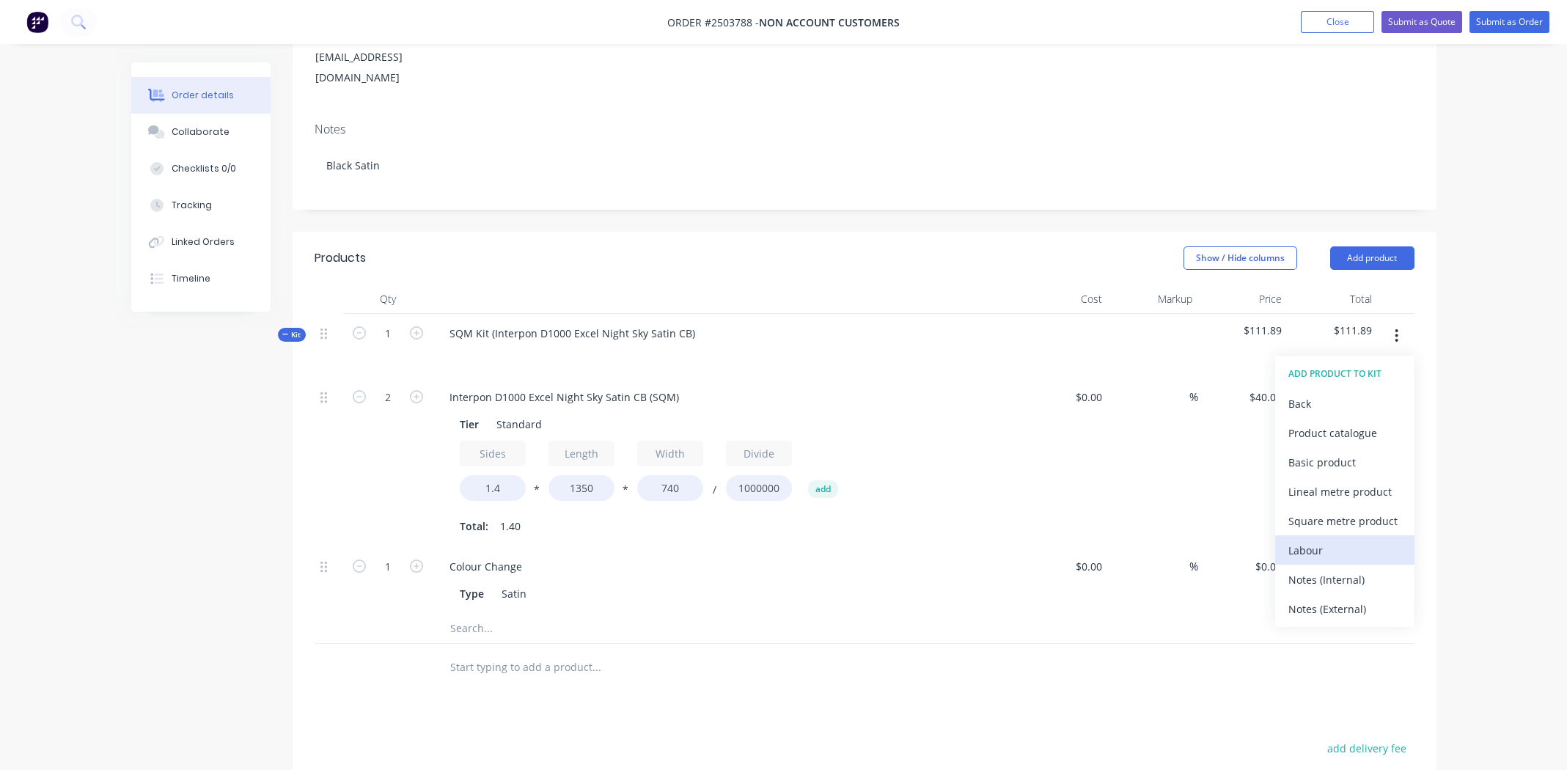
click at [620, 356] on div "Labour" at bounding box center [1345, 550] width 113 height 21
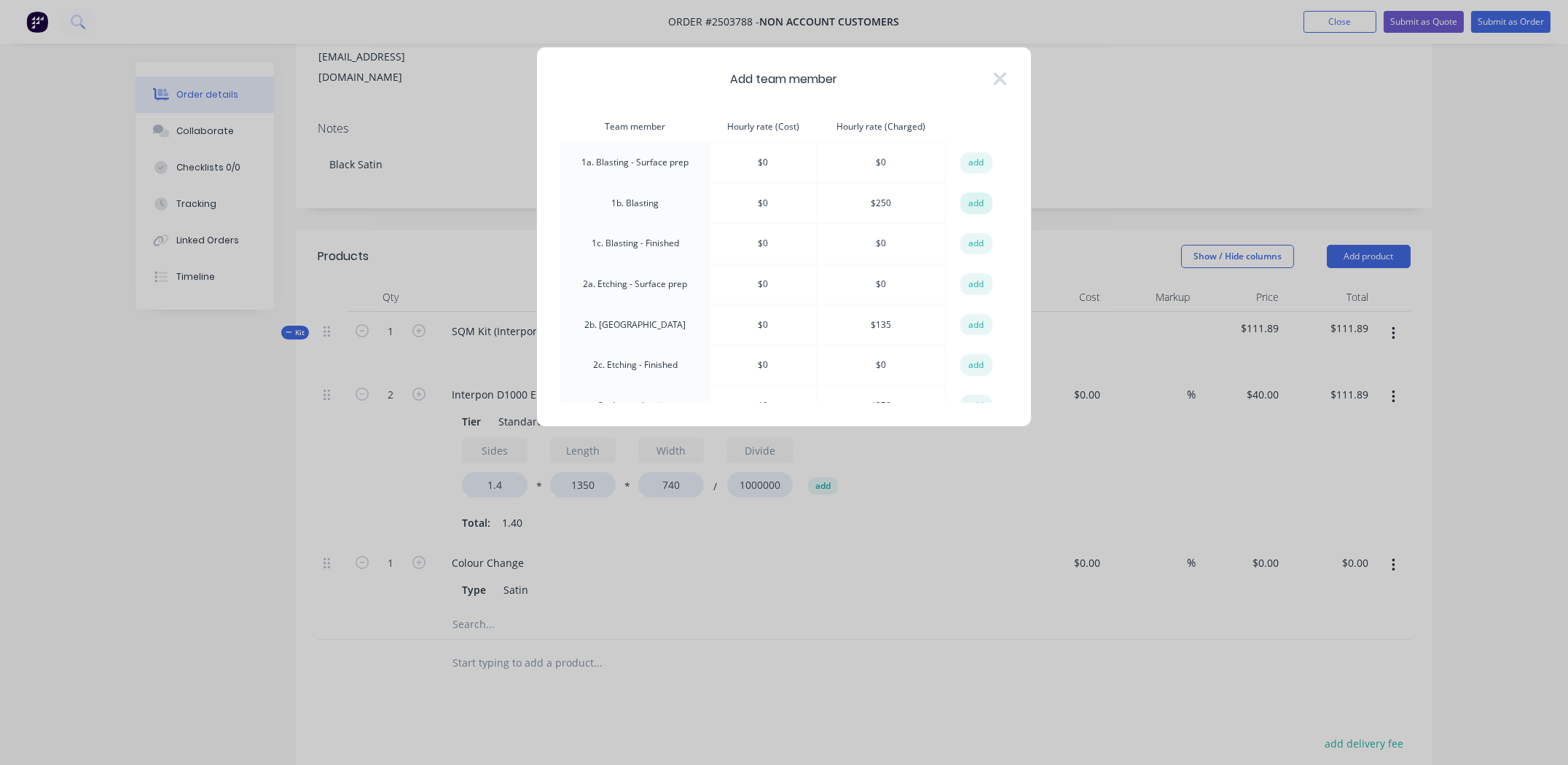
click at [616, 203] on button "add" at bounding box center [977, 204] width 32 height 22
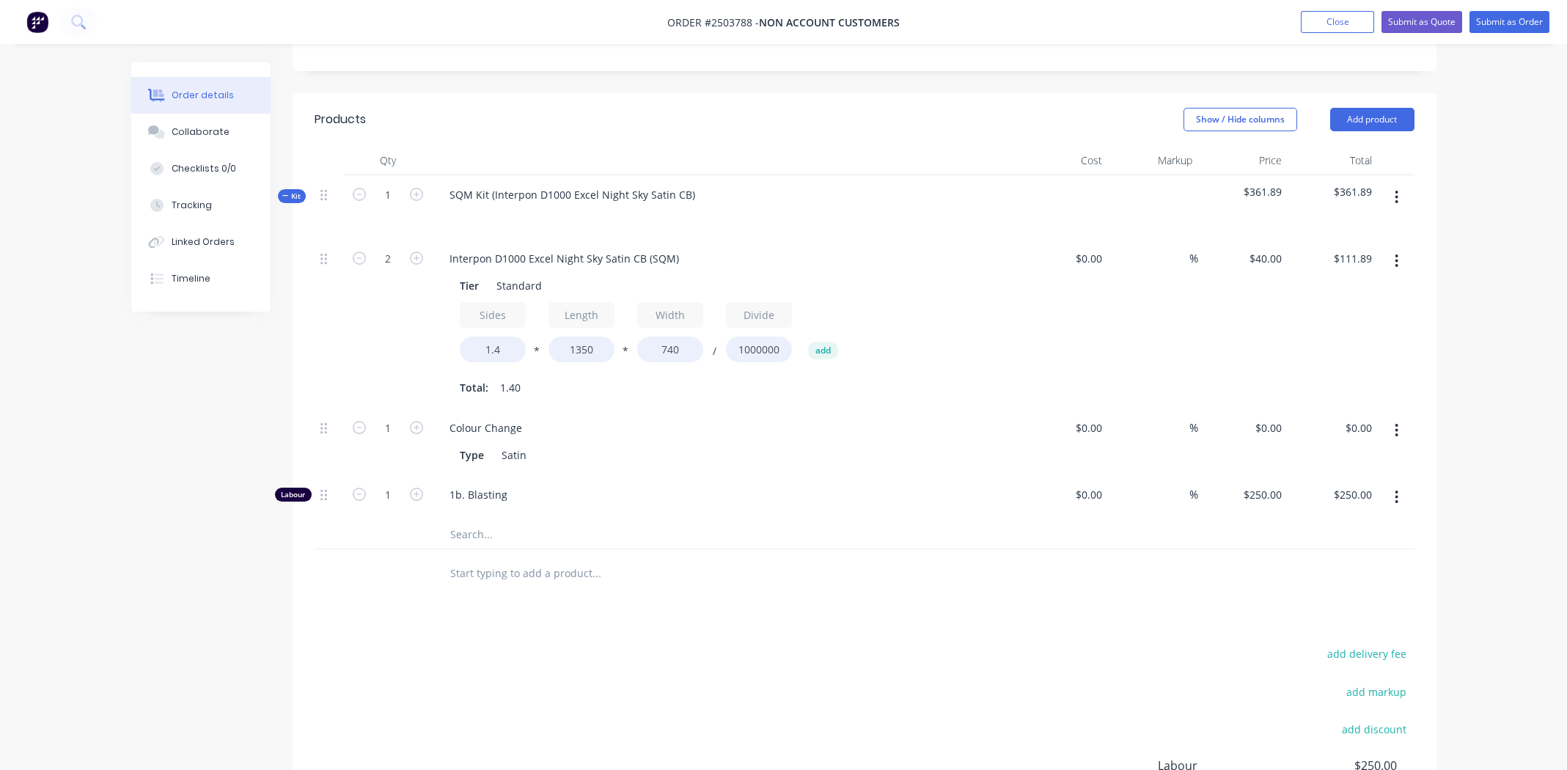
scroll to position [366, 0]
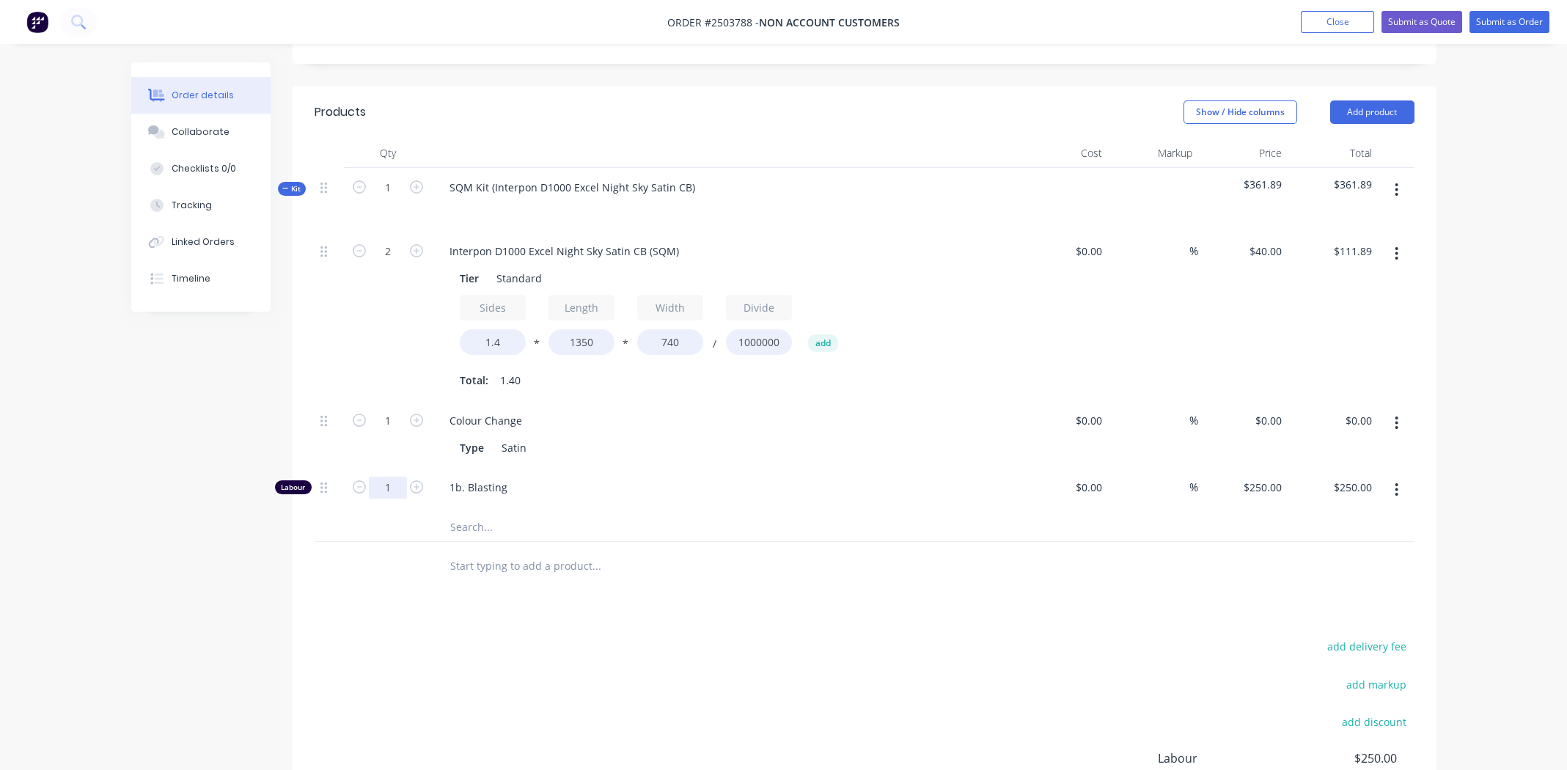
click at [387, 263] on input "1" at bounding box center [388, 252] width 38 height 22
type input "0.666"
type input "$166.50"
click at [620, 356] on div "1b. Blasting" at bounding box center [725, 490] width 587 height 45
click at [620, 356] on div "Products Show / Hide columns Add product Qty Cost Markup Price Total Kit 1 SQM …" at bounding box center [865, 514] width 1144 height 857
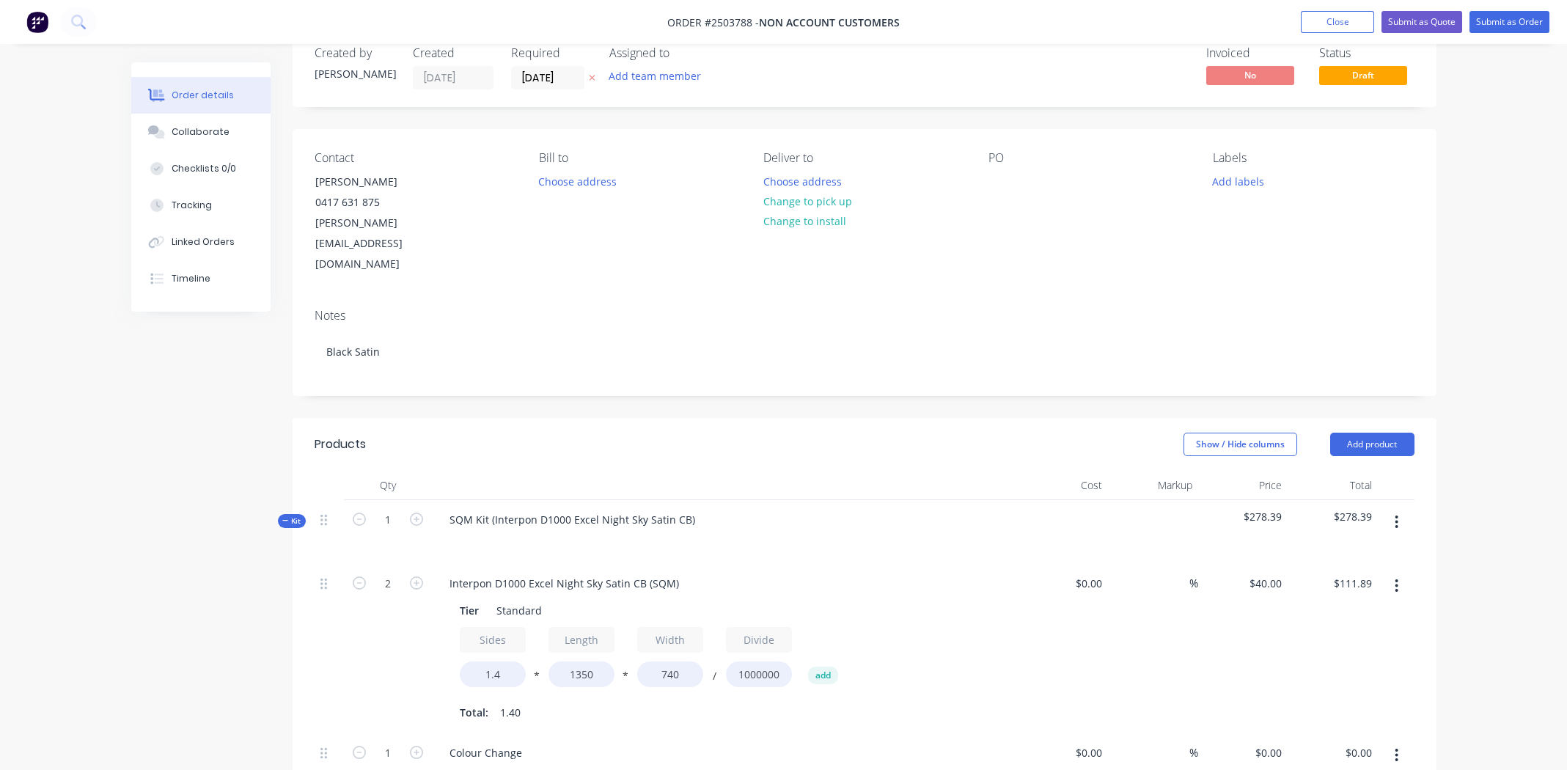
scroll to position [0, 0]
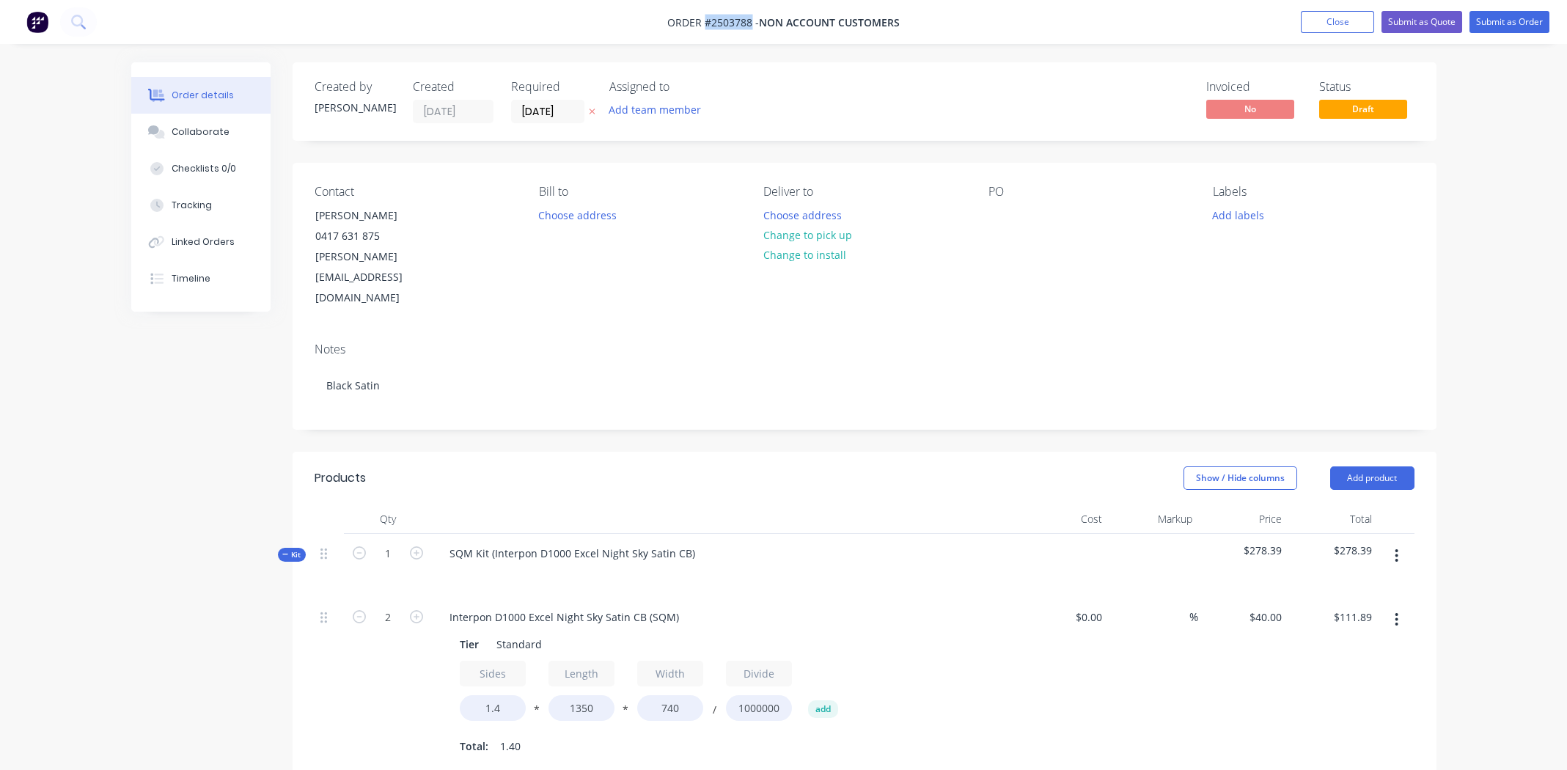
drag, startPoint x: 703, startPoint y: 21, endPoint x: 752, endPoint y: 23, distance: 49.2
click at [620, 23] on span "Order #2503788 -" at bounding box center [713, 22] width 92 height 14
copy span "#2503788"
